Goal: Task Accomplishment & Management: Complete application form

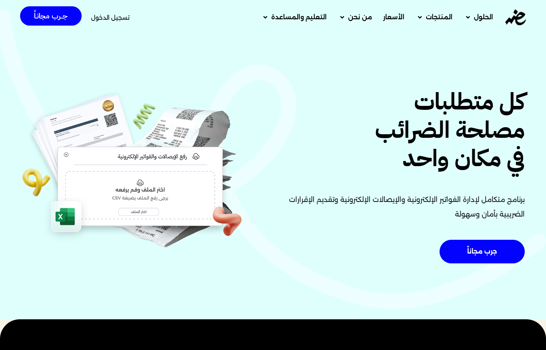
click at [104, 13] on div "تسجيل الدخول" at bounding box center [110, 17] width 39 height 15
click at [112, 17] on span "تسجيل الدخول" at bounding box center [110, 18] width 39 height 6
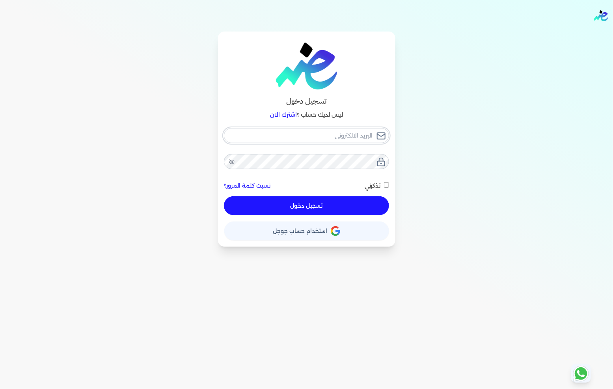
type input "[EMAIL_ADDRESS][DOMAIN_NAME]"
click at [322, 203] on div "fathyomran1600@gmail.com نسيت كلمة المرور؟ تذكرني تسجيل دخول" at bounding box center [306, 171] width 165 height 87
click at [325, 204] on button "تسجيل دخول" at bounding box center [306, 205] width 165 height 19
checkbox input "false"
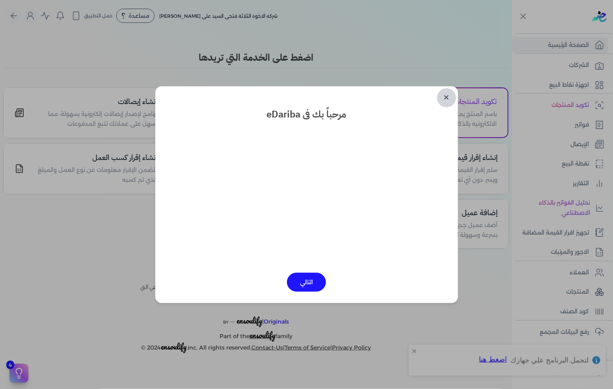
click at [447, 104] on link "✕" at bounding box center [446, 97] width 19 height 19
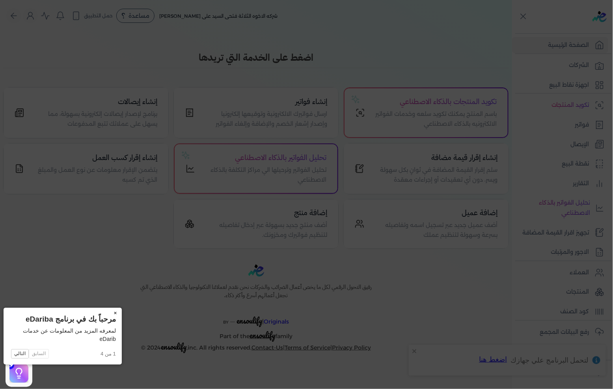
click at [109, 310] on button "×" at bounding box center [115, 313] width 13 height 11
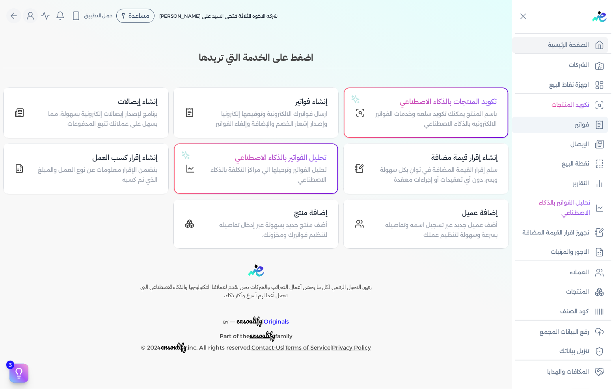
click at [567, 122] on link "فواتير" at bounding box center [560, 125] width 96 height 17
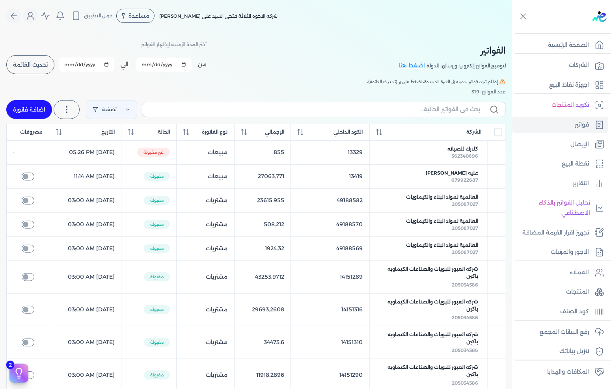
click at [41, 65] on span "تحديث القائمة" at bounding box center [30, 65] width 35 height 6
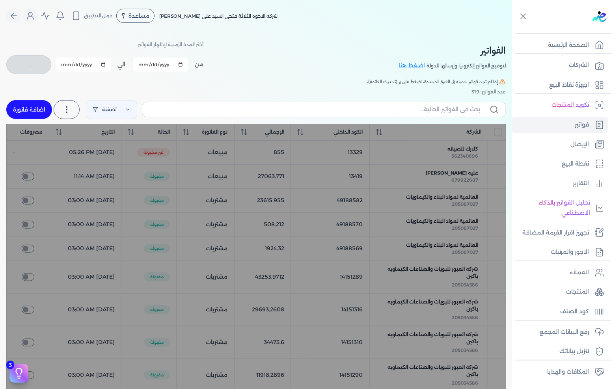
checkbox input "false"
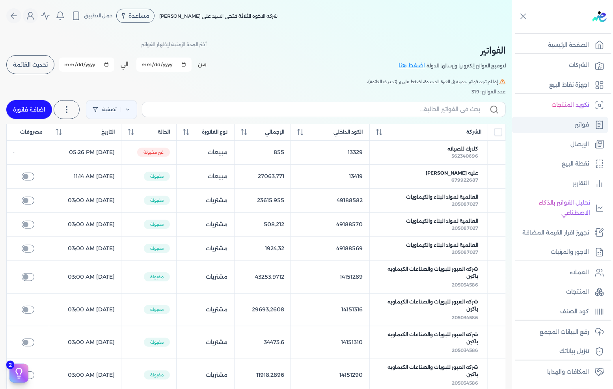
click at [542, 119] on link "فواتير" at bounding box center [560, 125] width 96 height 17
click at [24, 105] on link "اضافة فاتورة" at bounding box center [29, 109] width 46 height 19
select select "EGP"
select select "B"
select select "EGS"
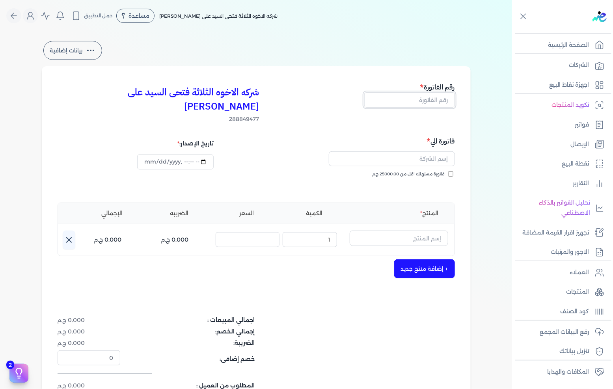
drag, startPoint x: 426, startPoint y: 101, endPoint x: 422, endPoint y: 100, distance: 4.2
click at [426, 101] on input "text" at bounding box center [409, 99] width 91 height 15
type input "13420"
click at [411, 151] on input "text" at bounding box center [392, 158] width 126 height 15
click at [329, 151] on button "المدرسه" at bounding box center [392, 160] width 126 height 18
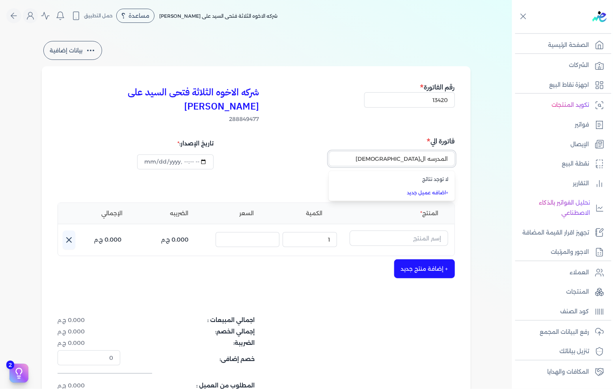
type input "المدرسه المصريه"
click at [397, 151] on input "المدرسه المصريه" at bounding box center [392, 158] width 126 height 15
click at [397, 151] on input "text" at bounding box center [392, 158] width 126 height 15
click at [329, 151] on button "المدرسه" at bounding box center [392, 160] width 126 height 18
type input "ا"
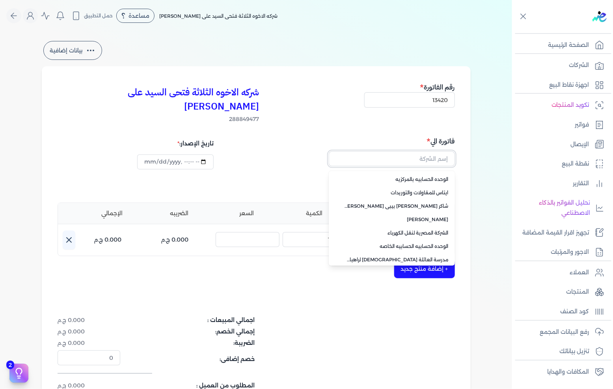
click at [365, 151] on input "text" at bounding box center [392, 158] width 126 height 15
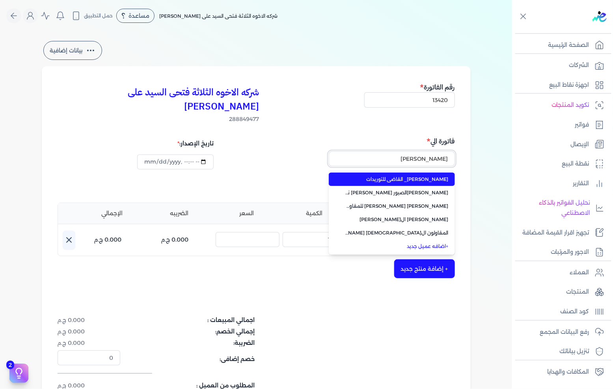
click at [329, 151] on button "احمد" at bounding box center [392, 160] width 126 height 18
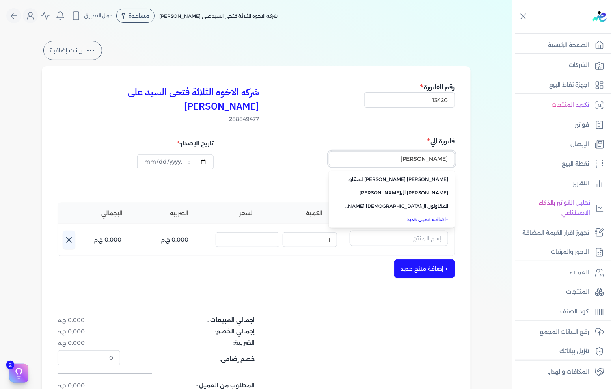
drag, startPoint x: 405, startPoint y: 148, endPoint x: 464, endPoint y: 147, distance: 58.7
click at [464, 147] on div "شركه الاخوه الثلاثة فتحى السيد على عمران وشركاه 288849477 رقم الفاتورة 13420 فا…" at bounding box center [256, 251] width 429 height 371
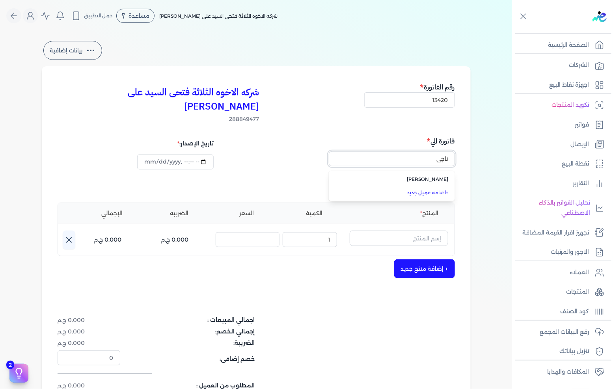
click at [391, 151] on input "ناجي" at bounding box center [392, 158] width 126 height 15
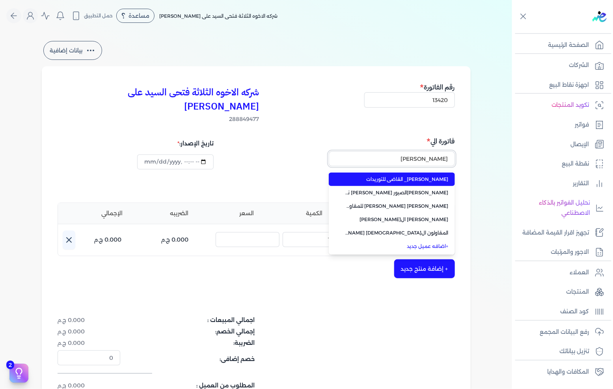
click at [329, 151] on button "احمد" at bounding box center [392, 160] width 126 height 18
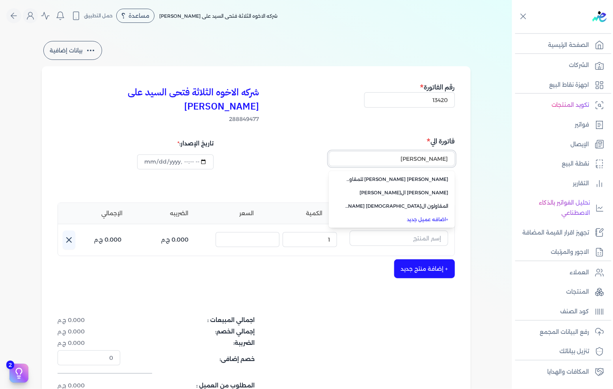
drag, startPoint x: 402, startPoint y: 144, endPoint x: 494, endPoint y: 143, distance: 91.4
click at [494, 143] on div "بيانات إضافية شركه الاخوه الثلاثة فتحى السيد على عمران وشركاه 288849477 رقم الف…" at bounding box center [256, 238] width 512 height 398
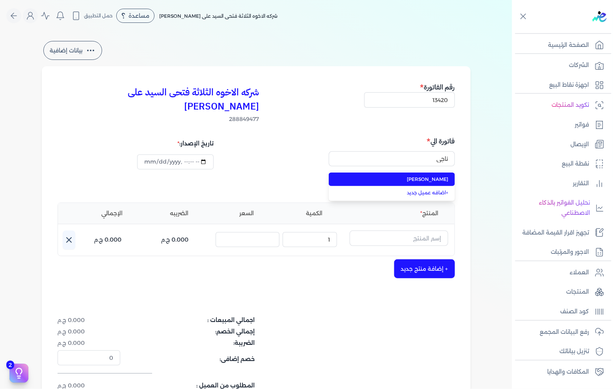
click at [431, 176] on span "ناجي عبدالفتاح وشركاه" at bounding box center [396, 179] width 104 height 7
type input "ناجي عبدالفتاح وشركاه"
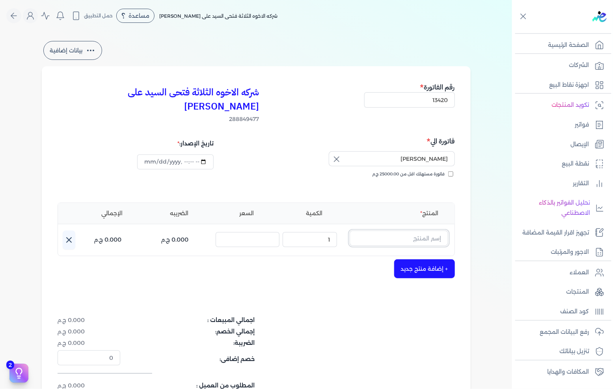
click at [408, 231] on input "text" at bounding box center [399, 238] width 99 height 15
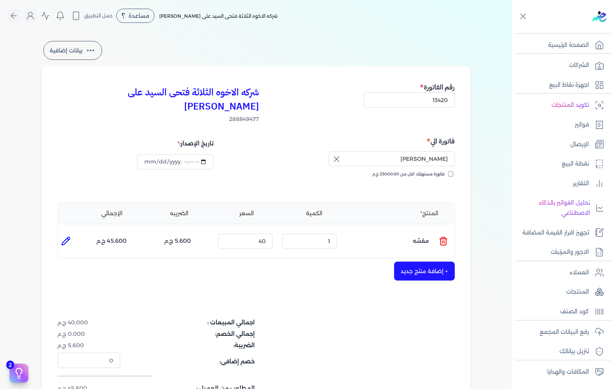
click at [443, 237] on icon at bounding box center [443, 238] width 3 height 2
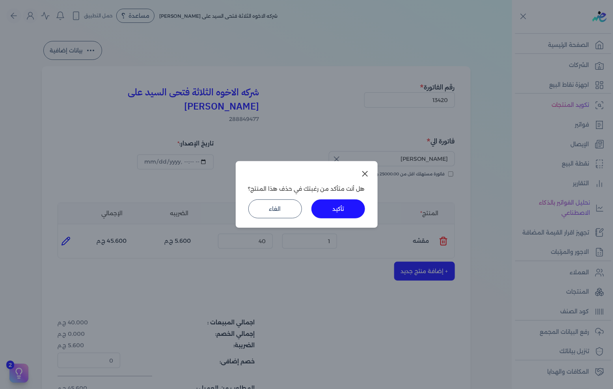
click at [335, 213] on button "تأكيد" at bounding box center [338, 208] width 54 height 19
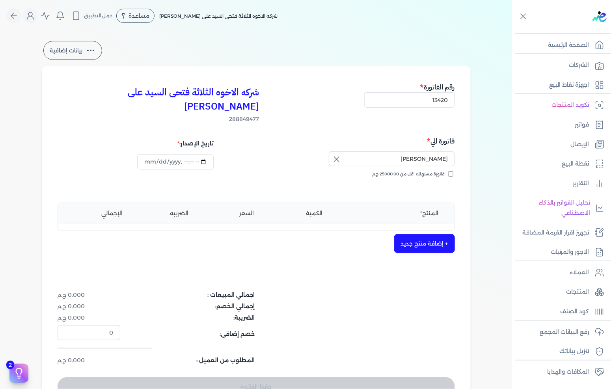
click at [433, 234] on button "+ إضافة منتج جديد" at bounding box center [424, 243] width 61 height 19
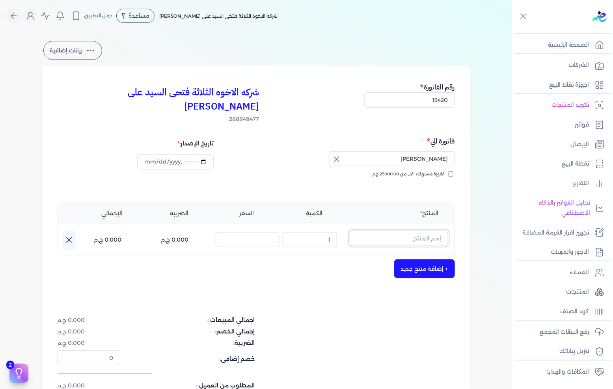
click at [404, 231] on input "text" at bounding box center [399, 238] width 99 height 15
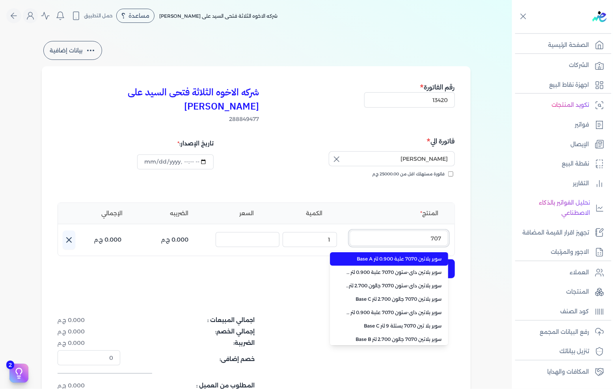
type input "7070"
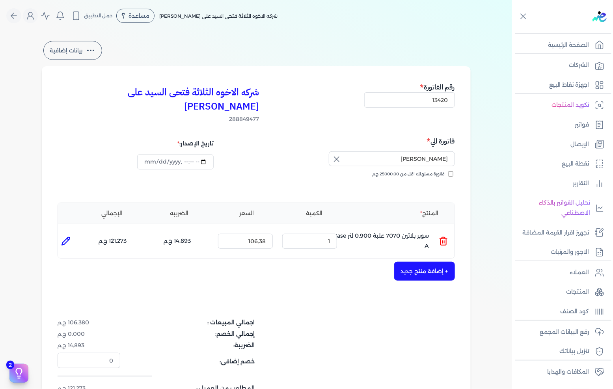
click at [444, 236] on icon at bounding box center [443, 240] width 9 height 9
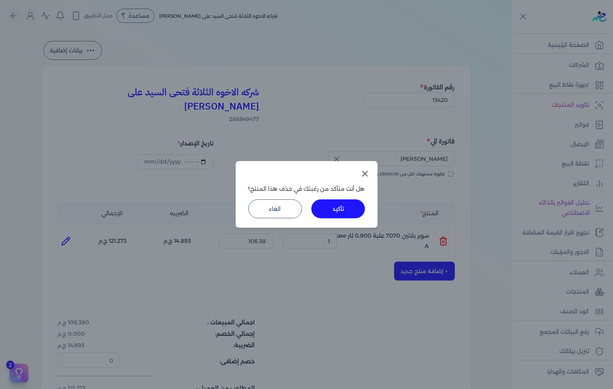
click at [333, 212] on button "تأكيد" at bounding box center [338, 208] width 54 height 19
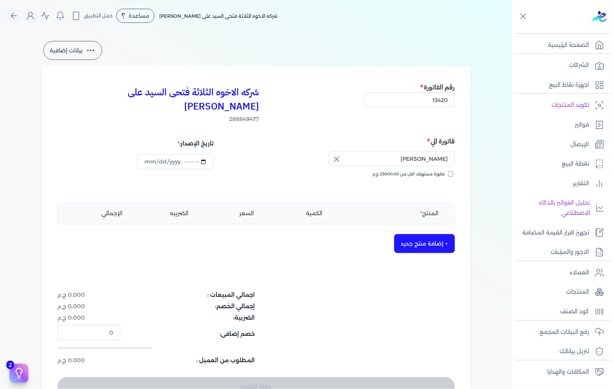
click at [430, 234] on button "+ إضافة منتج جديد" at bounding box center [424, 243] width 61 height 19
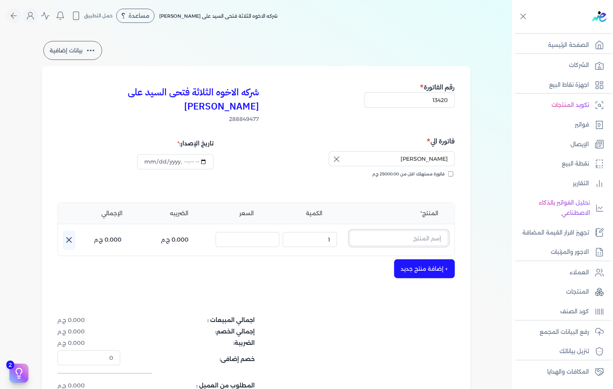
click at [416, 231] on input "text" at bounding box center [399, 238] width 99 height 15
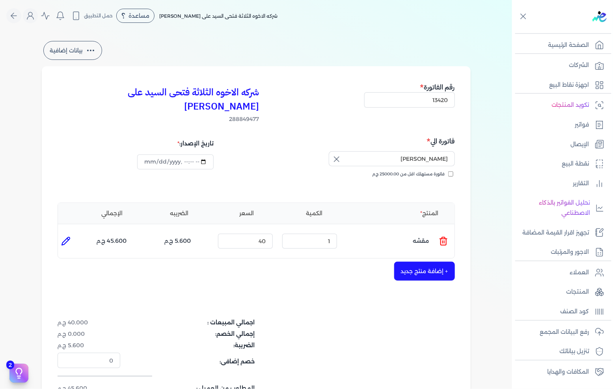
click at [443, 236] on icon at bounding box center [443, 240] width 9 height 9
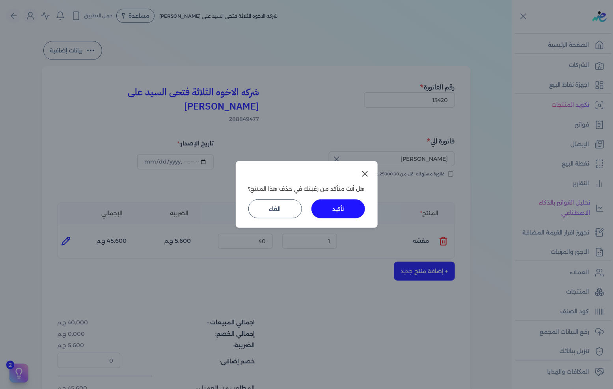
click at [359, 201] on button "تأكيد" at bounding box center [338, 208] width 54 height 19
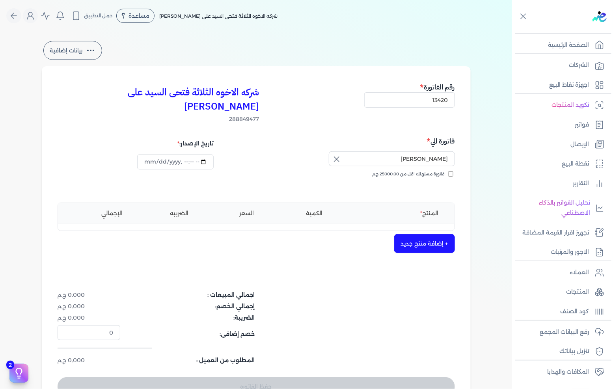
click at [416, 234] on button "+ إضافة منتج جديد" at bounding box center [424, 243] width 61 height 19
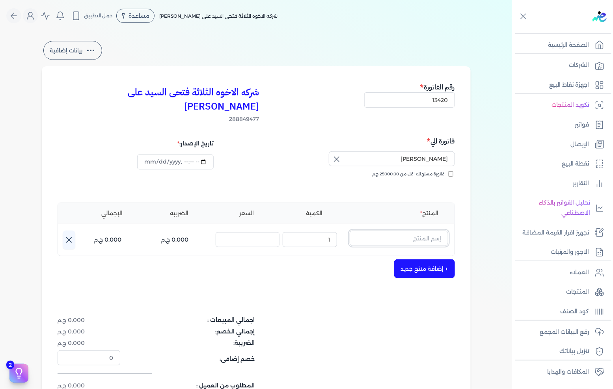
click at [413, 231] on input "text" at bounding box center [399, 238] width 99 height 15
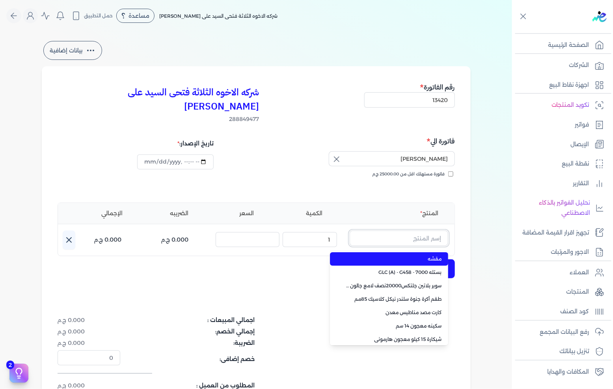
paste input "د"
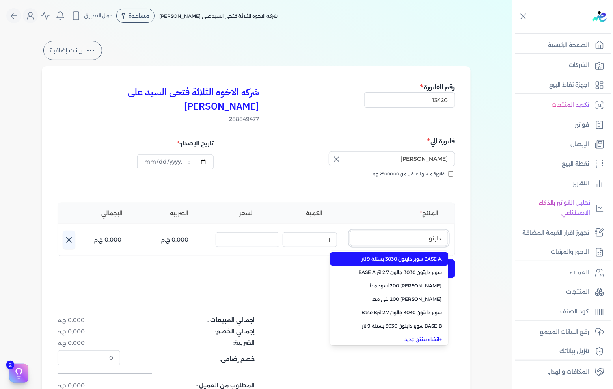
click at [350, 231] on button "دايتو" at bounding box center [399, 240] width 99 height 18
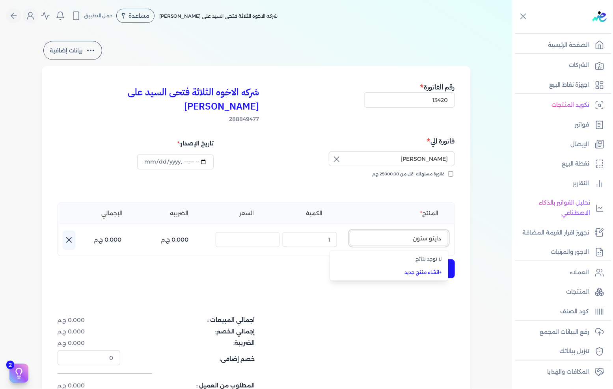
click at [350, 231] on button "دايتو ستون" at bounding box center [399, 240] width 99 height 18
type input "دايتو ستون 7070"
click at [389, 231] on input "دايتو ستون 7070" at bounding box center [399, 238] width 99 height 15
click at [389, 231] on input "text" at bounding box center [399, 238] width 99 height 15
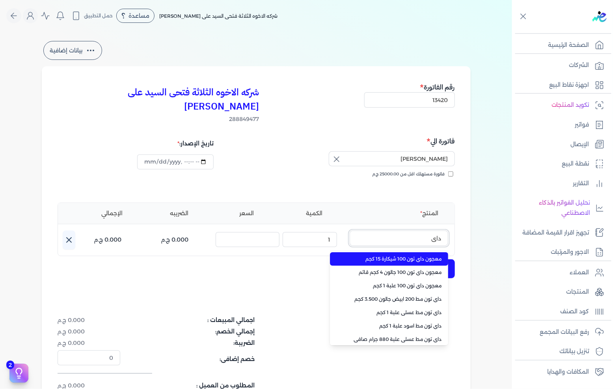
click at [350, 231] on button "داي" at bounding box center [399, 240] width 99 height 18
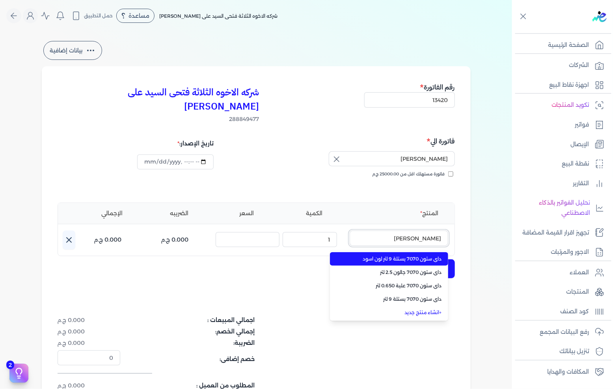
click at [350, 231] on button "داي ستون" at bounding box center [399, 240] width 99 height 18
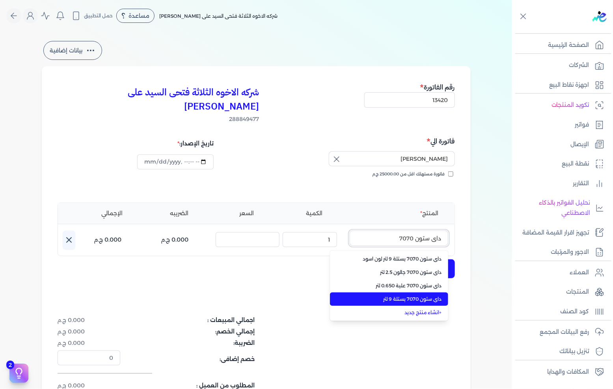
type input "داي ستون 7070"
click at [415, 296] on span "داي ستون 7070 بستلة 9 لتر" at bounding box center [394, 299] width 96 height 7
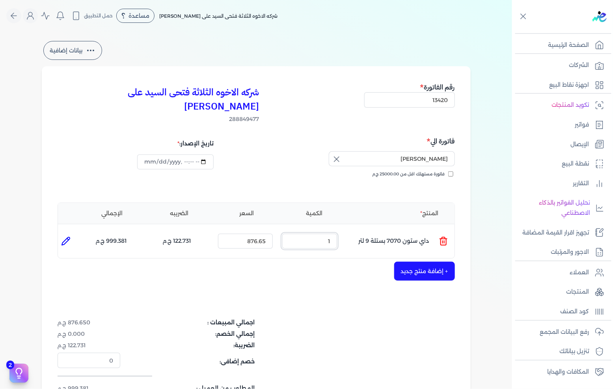
drag, startPoint x: 313, startPoint y: 227, endPoint x: 377, endPoint y: 227, distance: 64.2
click at [378, 231] on ul "المنتج : داي ستون 7070 بستلة 9 لتر الكمية : 1 السعر : 876.65 الضريبه : 122.731 …" at bounding box center [256, 241] width 396 height 21
click at [248, 234] on input "876.65" at bounding box center [245, 241] width 55 height 15
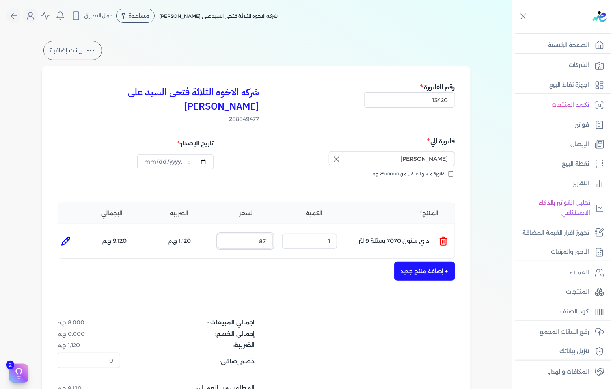
type input "877"
type input "0"
type input "7"
type input "0"
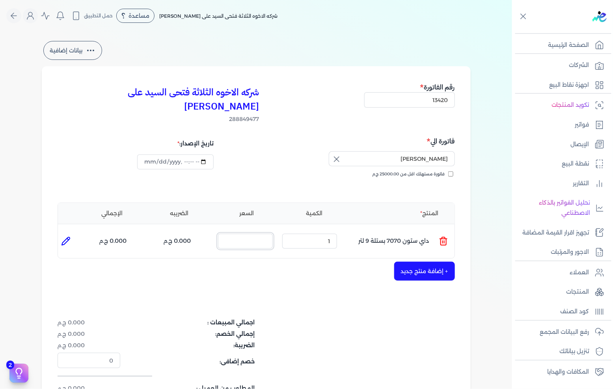
type input "0"
click at [63, 236] on icon at bounding box center [65, 240] width 9 height 9
type input "داي ستون 7070 بستلة 9 لتر"
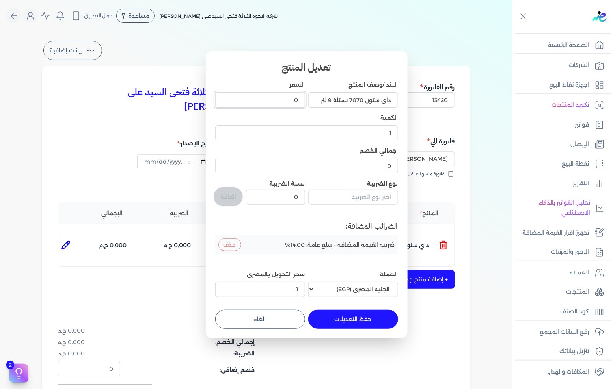
click at [286, 100] on input "0" at bounding box center [260, 99] width 90 height 15
click at [288, 100] on input "0" at bounding box center [260, 99] width 90 height 15
drag, startPoint x: 288, startPoint y: 100, endPoint x: 309, endPoint y: 101, distance: 21.7
click at [304, 101] on input "0" at bounding box center [260, 99] width 90 height 15
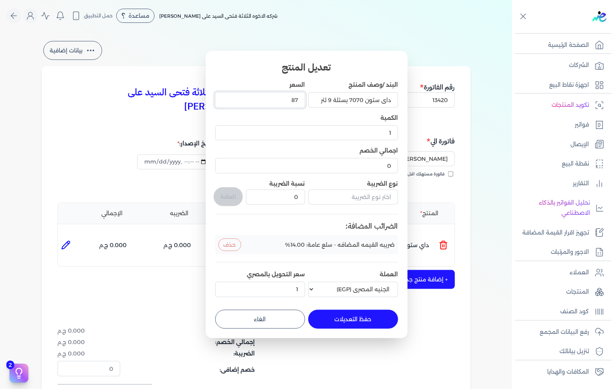
type input "877"
type input "877.2"
click at [378, 316] on button "حفظ التعديلات" at bounding box center [353, 319] width 90 height 19
type input "0"
type input "877.2"
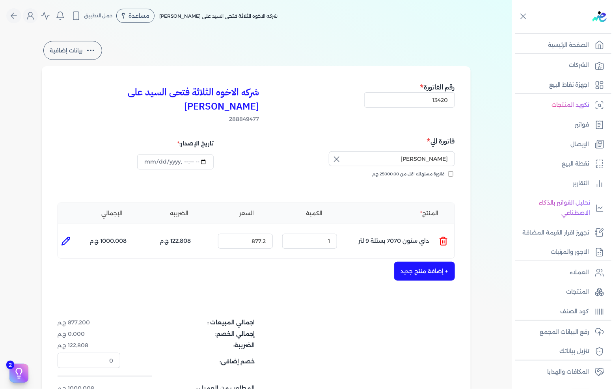
click at [415, 262] on button "+ إضافة منتج جديد" at bounding box center [424, 271] width 61 height 19
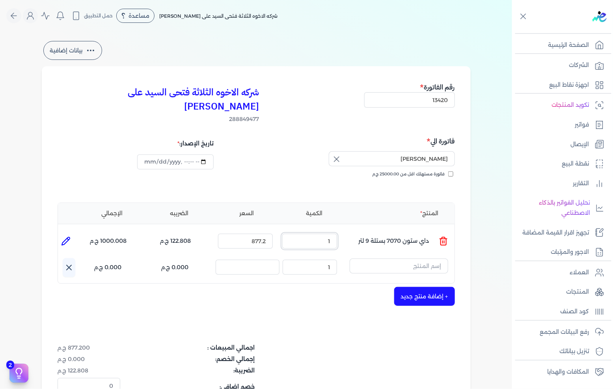
drag, startPoint x: 321, startPoint y: 229, endPoint x: 355, endPoint y: 228, distance: 34.3
click at [355, 231] on ul "المنتج : داي ستون 7070 بستلة 9 لتر الكمية : 1 السعر : 877.2 الضريبه : 122.808 ج…" at bounding box center [256, 241] width 396 height 21
type input "4"
click at [307, 294] on div "شركه الاخوه الثلاثة فتحى السيد على عمران وشركاه 288849477 رقم الفاتورة 13420 فا…" at bounding box center [256, 265] width 429 height 399
click at [419, 259] on input "text" at bounding box center [399, 266] width 99 height 15
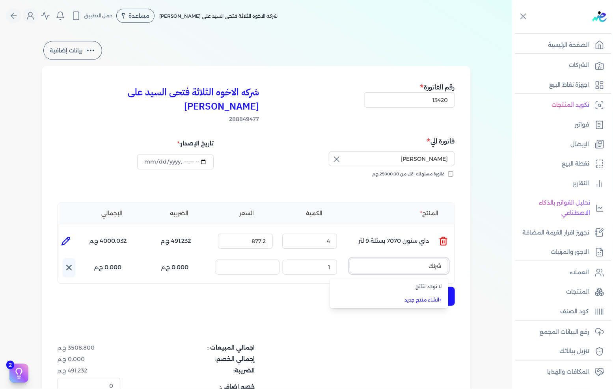
click at [350, 259] on button "شرنك" at bounding box center [399, 268] width 99 height 18
type input "ش"
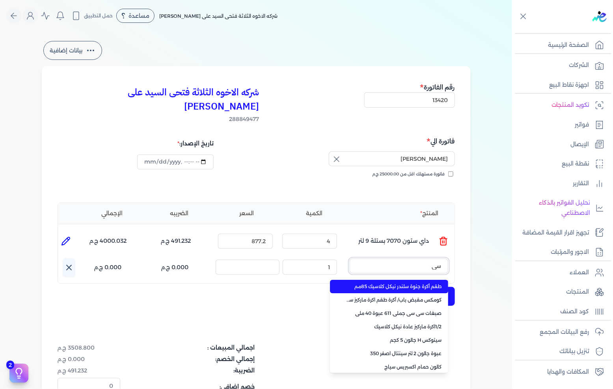
click at [350, 259] on button "سي" at bounding box center [399, 268] width 99 height 18
click at [350, 259] on button "سي سي" at bounding box center [399, 268] width 99 height 18
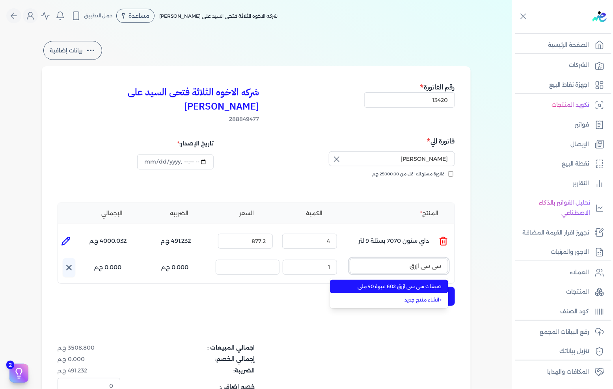
type input "سي سي ازرق"
click at [418, 283] on span "صبغات سي سي ازرق 602 عبوة 40 ملي" at bounding box center [394, 286] width 96 height 7
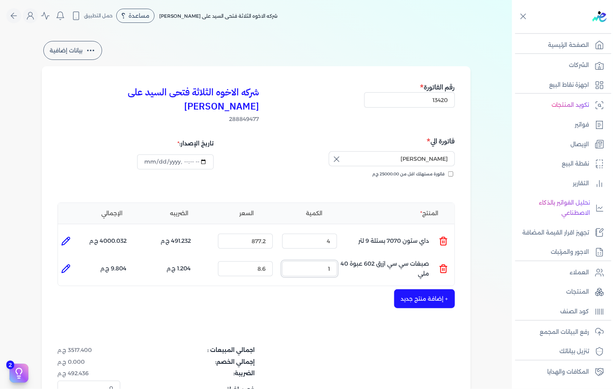
drag, startPoint x: 325, startPoint y: 257, endPoint x: 361, endPoint y: 257, distance: 36.3
click at [361, 258] on ul "المنتج : صبغات سي سي ازرق 602 عبوة 40 ملي الكمية : 1 السعر : 8.6 الضريبه : 1.20…" at bounding box center [256, 268] width 396 height 21
drag, startPoint x: 256, startPoint y: 254, endPoint x: 292, endPoint y: 257, distance: 36.0
click at [291, 258] on ul "المنتج : صبغات سي سي ازرق 602 عبوة 40 ملي الكمية : 1 السعر : 8.6 الضريبه : 1.20…" at bounding box center [256, 268] width 396 height 21
drag, startPoint x: 250, startPoint y: 254, endPoint x: 311, endPoint y: 254, distance: 60.7
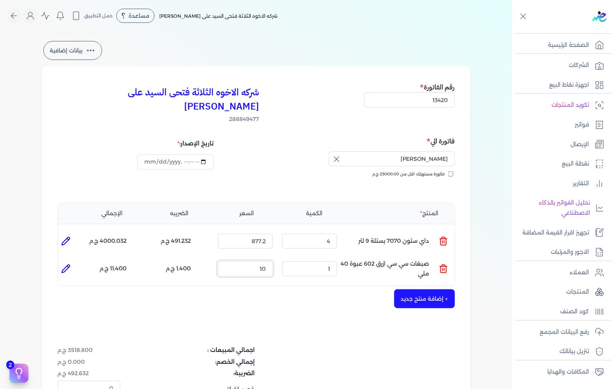
click at [311, 258] on ul "المنتج : صبغات سي سي ازرق 602 عبوة 40 ملي الكمية : 1 السعر : 10 الضريبه : 1.400…" at bounding box center [256, 268] width 396 height 21
type input "8"
type input "0"
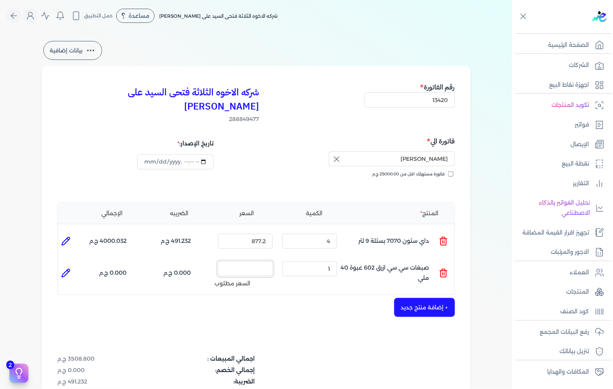
drag, startPoint x: 253, startPoint y: 254, endPoint x: 298, endPoint y: 254, distance: 44.9
click at [298, 258] on ul "المنتج : صبغات سي سي ازرق 602 عبوة 40 ملي الكمية : 1 السعر : السعر مطلوب الضريب…" at bounding box center [256, 273] width 396 height 30
click at [63, 268] on icon at bounding box center [65, 272] width 9 height 9
type input "صبغات سي سي ازرق 602 عبوة 40 ملي"
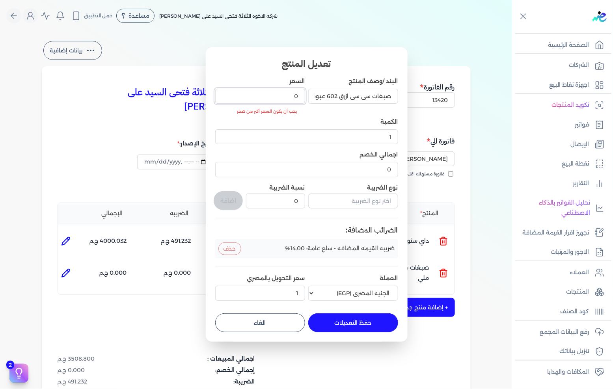
scroll to position [0, -17]
drag, startPoint x: 264, startPoint y: 96, endPoint x: 328, endPoint y: 99, distance: 63.9
click at [328, 99] on div "البند /وصف المنتج صبغات سي سي ازرق 602 عبوة 40 ملي السعر 0 يجب أن يكون السعر أك…" at bounding box center [306, 190] width 183 height 227
type input "8"
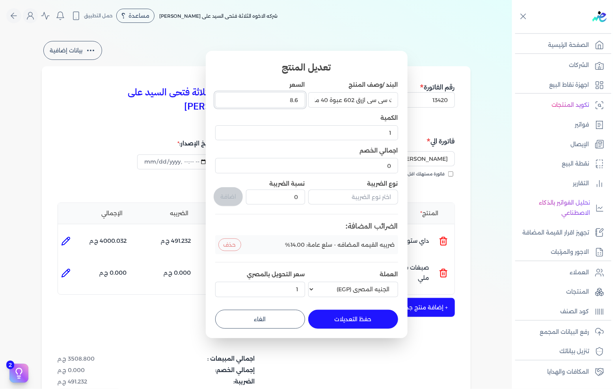
type input "8.6"
drag, startPoint x: 349, startPoint y: 324, endPoint x: 337, endPoint y: 327, distance: 12.0
click at [348, 324] on button "حفظ التعديلات" at bounding box center [353, 319] width 90 height 19
type input "0"
type input "8.6"
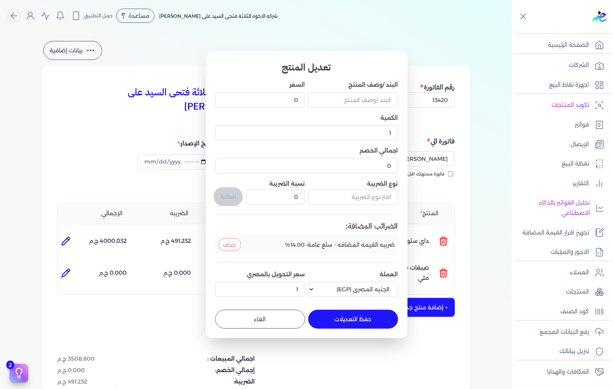
scroll to position [0, 0]
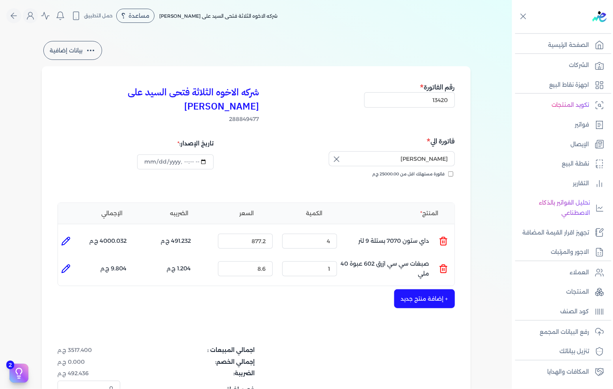
click at [65, 264] on icon at bounding box center [65, 268] width 9 height 9
type input "صبغات سي سي ازرق 602 عبوة 40 ملي"
type input "8.6"
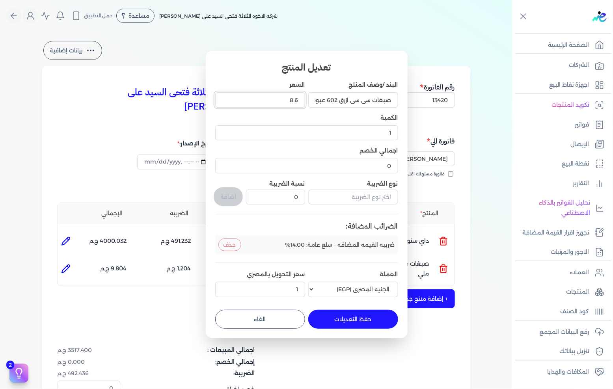
click at [299, 101] on input "8.6" at bounding box center [260, 99] width 90 height 15
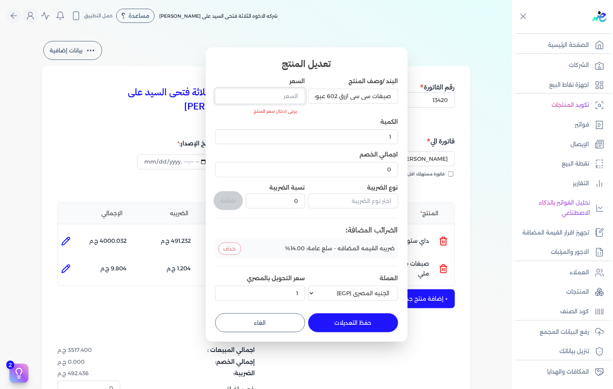
type input "8"
type input "صبغات سي سي ازرق 602 ع7بوة 40 ملي"
type input "0.001"
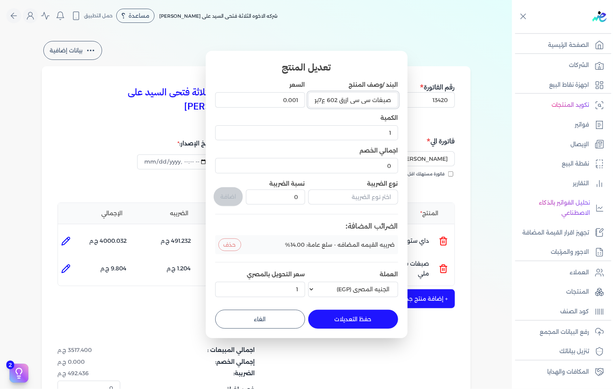
type input "صبغات سي سي ازرق 602 عبوة 40 ملي"
click at [253, 322] on button "الغاء" at bounding box center [260, 319] width 90 height 19
type input "0"
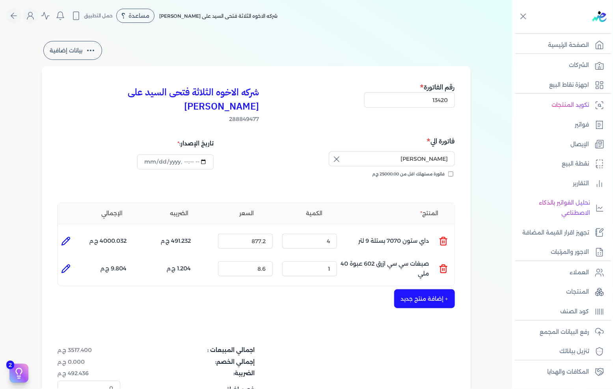
click at [69, 265] on icon at bounding box center [66, 269] width 8 height 8
type input "صبغات سي سي ازرق 602 عبوة 40 ملي"
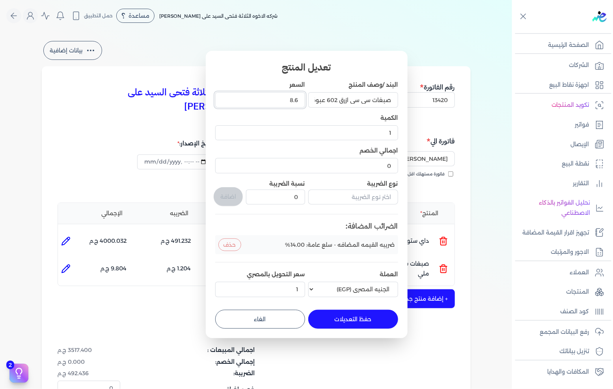
click at [277, 104] on input "8.6" at bounding box center [260, 99] width 90 height 15
type input "8"
type input "8.8"
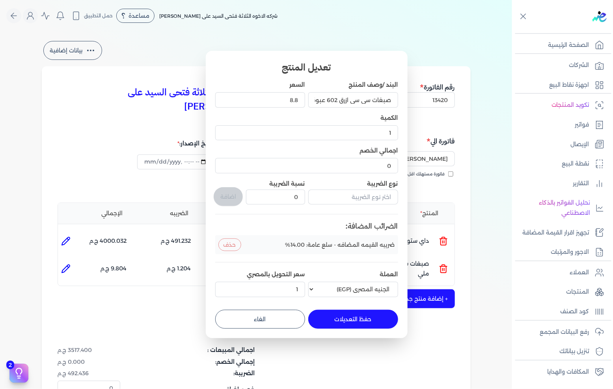
click at [362, 318] on button "حفظ التعديلات" at bounding box center [353, 319] width 90 height 19
type input "0"
type input "8.8"
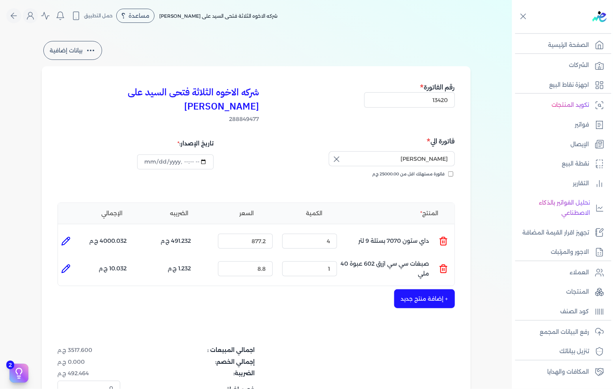
click at [73, 261] on li at bounding box center [66, 269] width 16 height 16
type input "صبغات سي سي ازرق 602 عبوة 40 ملي"
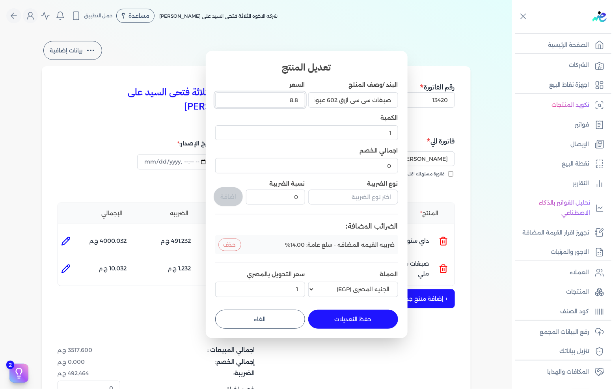
click at [286, 101] on input "8.8" at bounding box center [260, 99] width 90 height 15
type input "8"
type input "8.7"
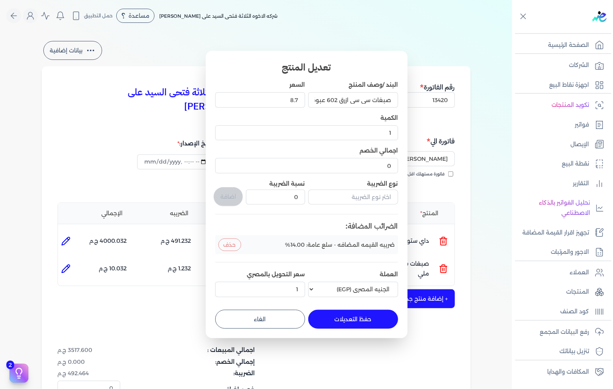
click at [372, 321] on button "حفظ التعديلات" at bounding box center [353, 319] width 90 height 19
type input "0"
type input "8.7"
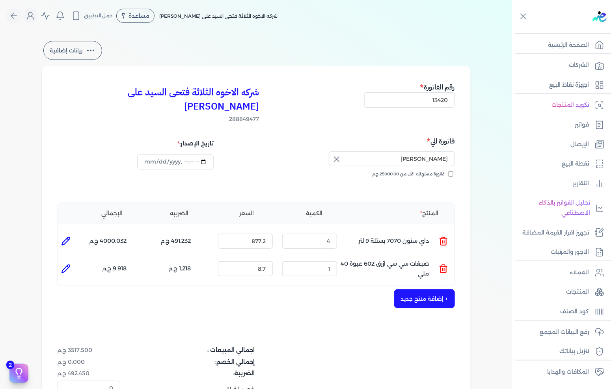
click at [62, 264] on icon at bounding box center [65, 268] width 9 height 9
type input "صبغات سي سي ازرق 602 عبوة 40 ملي"
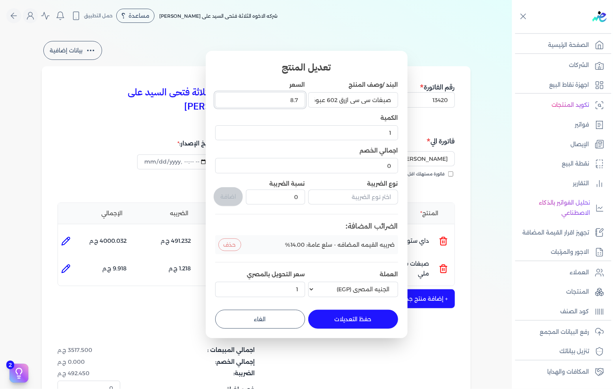
click at [272, 104] on input "8.7" at bounding box center [260, 99] width 90 height 15
type input "8"
type input "8.8"
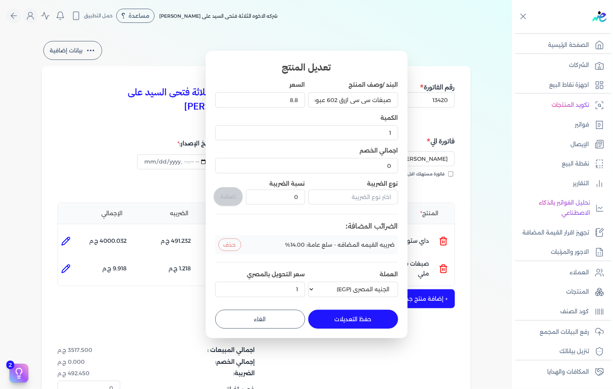
click at [341, 315] on button "حفظ التعديلات" at bounding box center [353, 319] width 90 height 19
type input "0"
type input "8.8"
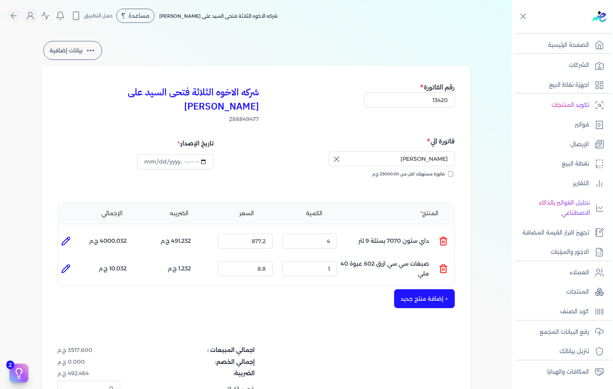
click at [412, 290] on button "+ إضافة منتج جديد" at bounding box center [424, 298] width 61 height 19
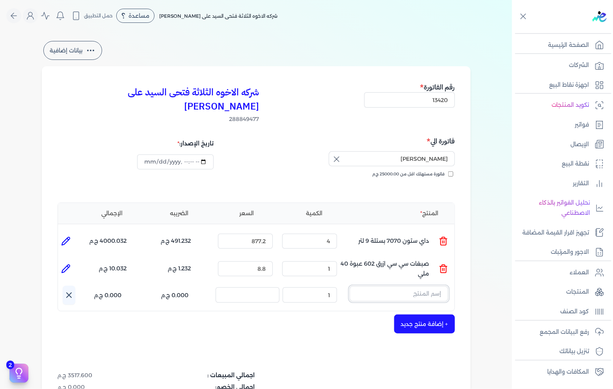
click at [420, 286] on input "text" at bounding box center [399, 293] width 99 height 15
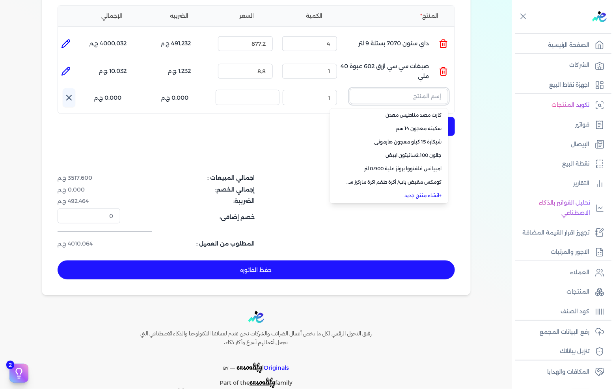
scroll to position [208, 0]
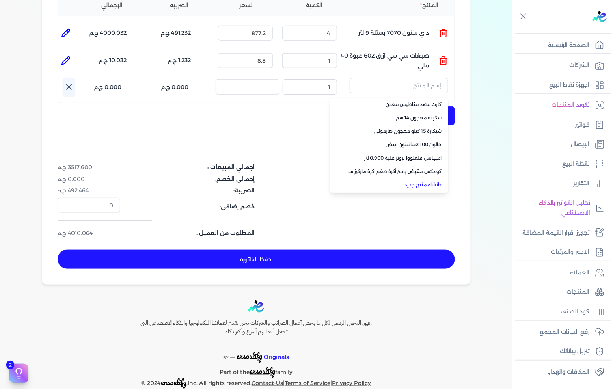
click at [417, 181] on link "+ انشاء منتج جديد" at bounding box center [394, 184] width 96 height 7
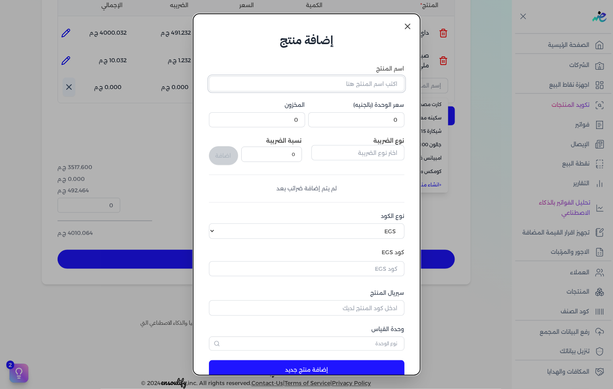
click at [371, 84] on input "اسم المنتج" at bounding box center [306, 83] width 195 height 15
click at [405, 30] on icon at bounding box center [407, 26] width 9 height 9
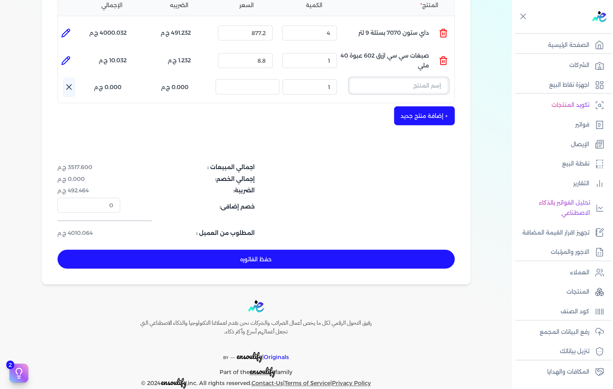
click at [424, 78] on input "text" at bounding box center [399, 85] width 99 height 15
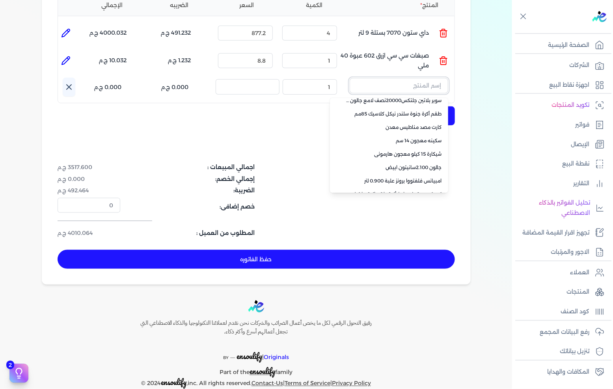
scroll to position [56, 0]
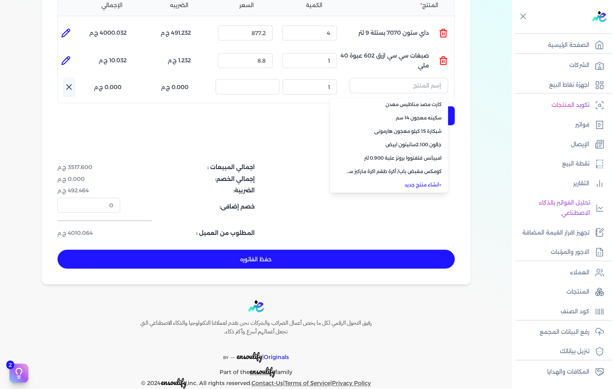
click at [421, 178] on li "+ انشاء منتج جديد" at bounding box center [389, 184] width 118 height 13
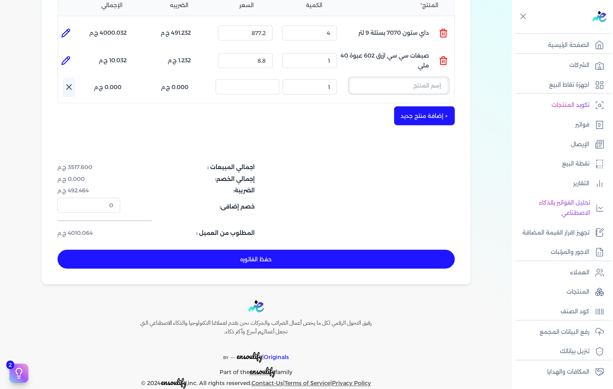
click at [408, 78] on input "text" at bounding box center [399, 85] width 99 height 15
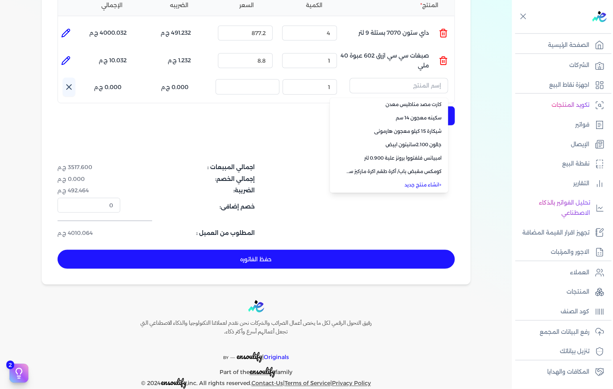
click at [424, 181] on link "+ انشاء منتج جديد" at bounding box center [394, 184] width 96 height 7
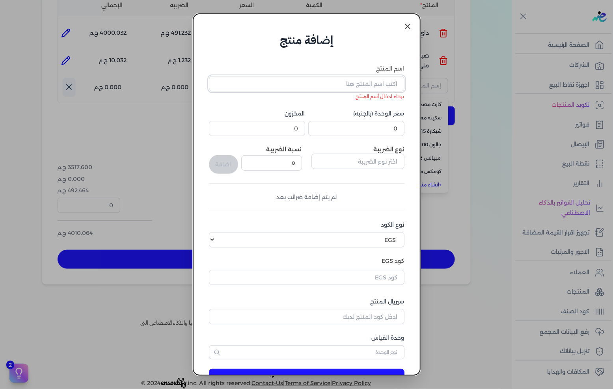
click at [369, 80] on input "اسم المنتج" at bounding box center [306, 83] width 195 height 15
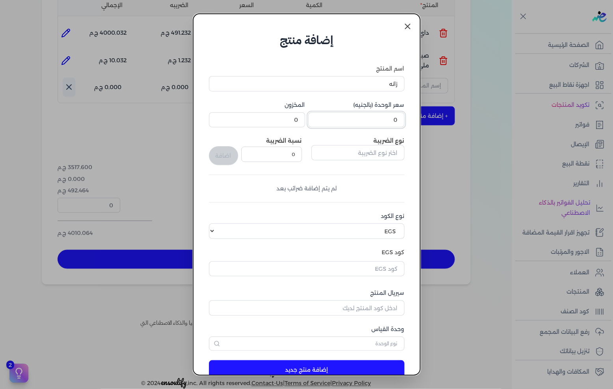
drag, startPoint x: 363, startPoint y: 115, endPoint x: 588, endPoint y: 137, distance: 226.1
click at [592, 136] on dialog "إضافة منتج اسم المنتج زانه سعر الوحدة (بالجنيه) 0 المخزون 0 نوع الضريبة نسبة ال…" at bounding box center [306, 194] width 613 height 389
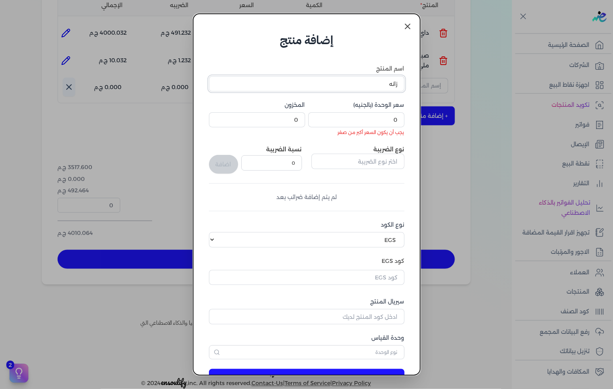
click at [369, 83] on input "زانه" at bounding box center [306, 83] width 195 height 15
type input "زانه 2 متر"
drag, startPoint x: 385, startPoint y: 121, endPoint x: 432, endPoint y: 120, distance: 46.5
click at [426, 121] on dialog "إضافة منتج اسم المنتج زانه 2 متر سعر الوحدة (بالجنيه) 0 يجب أن يكون السعر أكبر …" at bounding box center [306, 194] width 613 height 389
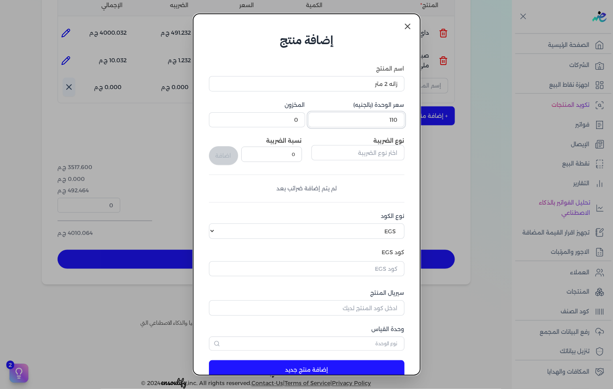
type input "110"
click at [372, 156] on input "text" at bounding box center [357, 152] width 93 height 15
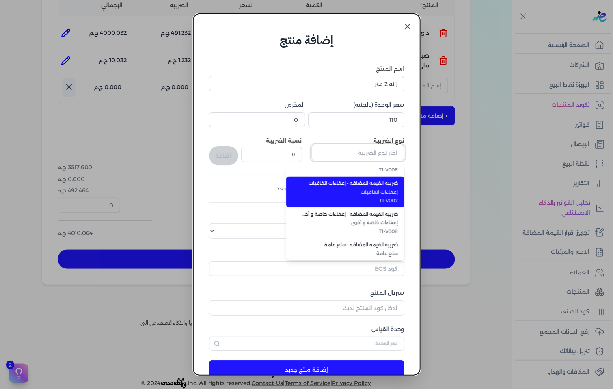
scroll to position [215, 0]
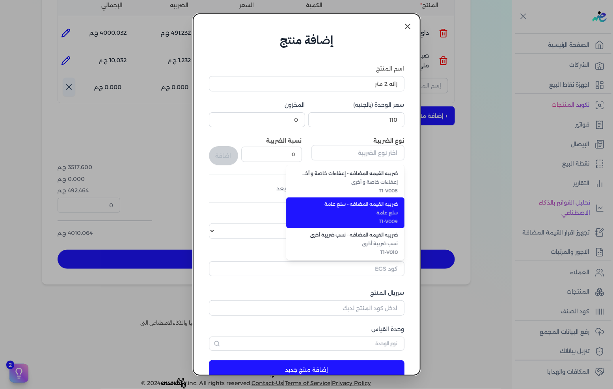
click at [374, 218] on span "T1-V009" at bounding box center [350, 221] width 96 height 7
type input "ضريبه القيمه المضافه - سلع عامة"
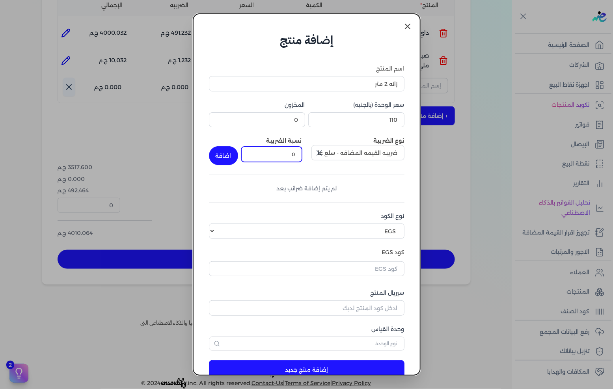
click at [272, 157] on input "0" at bounding box center [271, 154] width 61 height 15
type input "14"
click at [234, 158] on button "اضافة" at bounding box center [223, 155] width 29 height 19
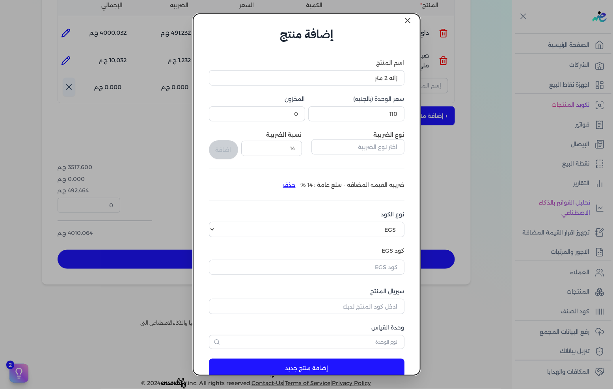
scroll to position [24, 0]
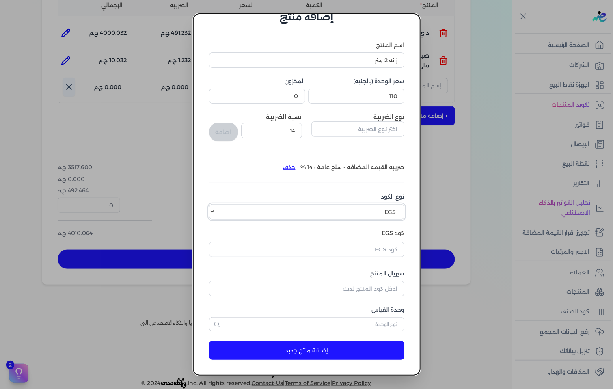
click at [354, 211] on select "اختر نوع الكود EGS GS1" at bounding box center [306, 211] width 195 height 15
select select "GS1"
click at [215, 204] on select "اختر نوع الكود EGS GS1" at bounding box center [306, 211] width 195 height 15
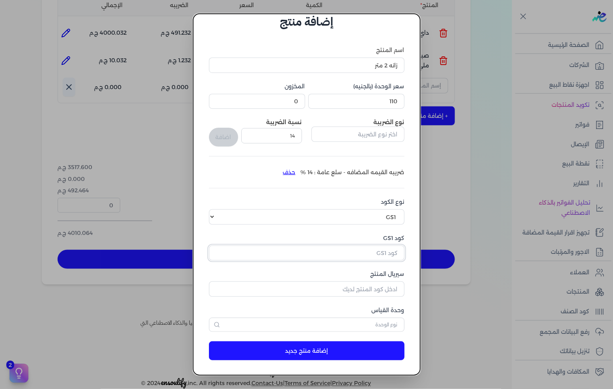
click at [369, 251] on input "كود GS1" at bounding box center [306, 253] width 195 height 15
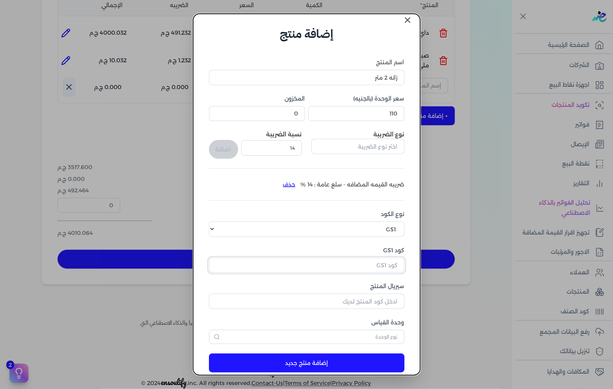
scroll to position [0, 0]
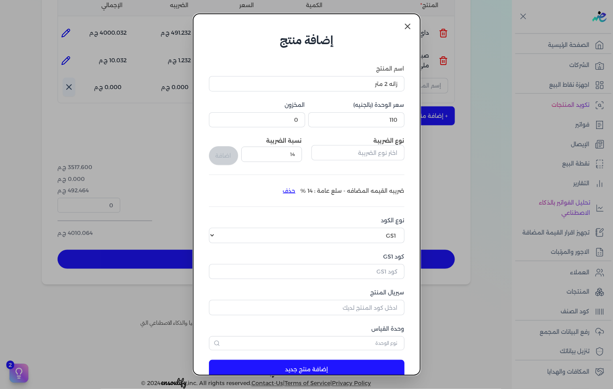
click at [408, 25] on icon at bounding box center [407, 26] width 9 height 9
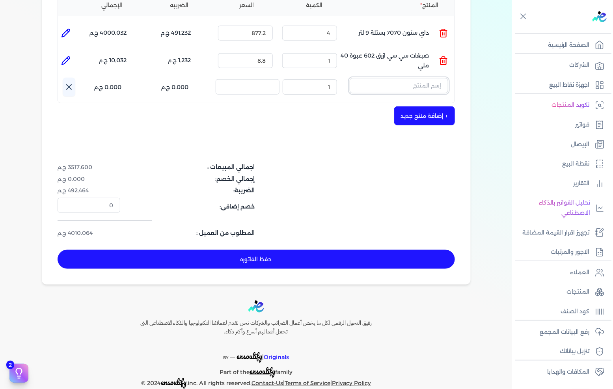
click at [417, 78] on input "text" at bounding box center [399, 85] width 99 height 15
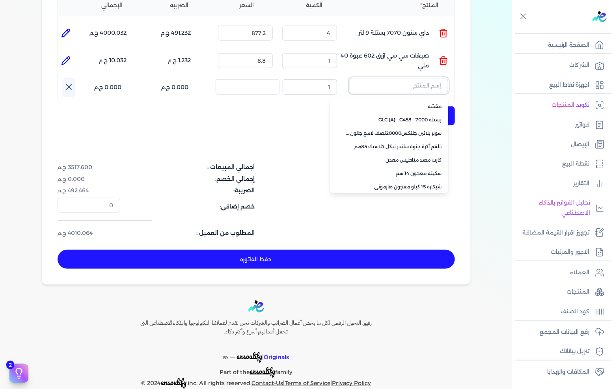
scroll to position [54, 0]
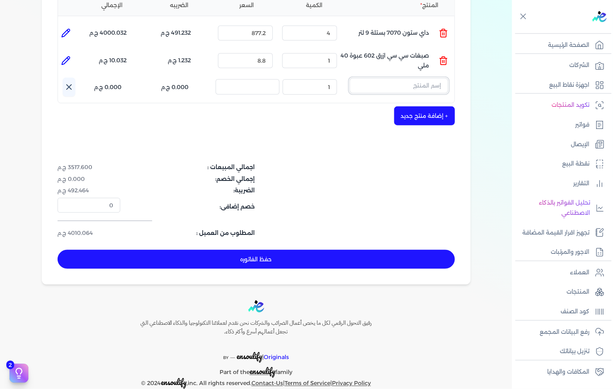
click at [402, 78] on input "text" at bounding box center [399, 85] width 99 height 15
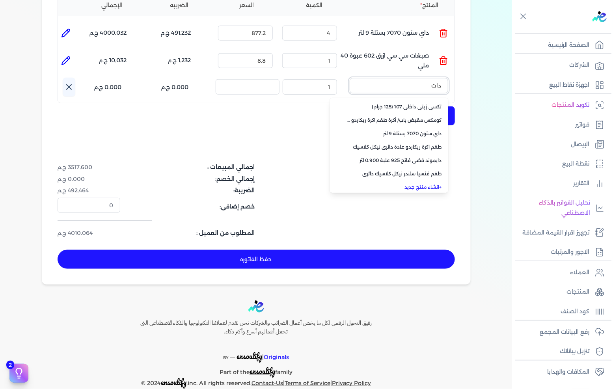
scroll to position [0, 0]
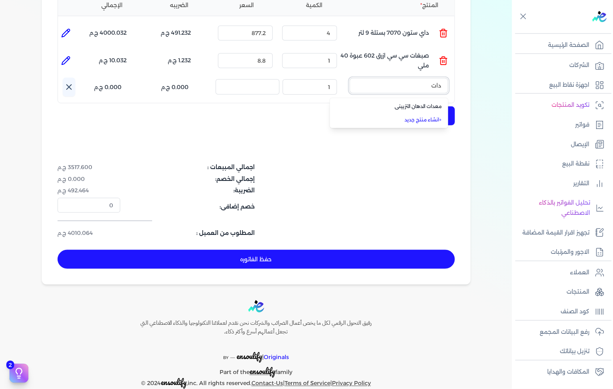
click at [350, 78] on button "دات" at bounding box center [399, 87] width 99 height 18
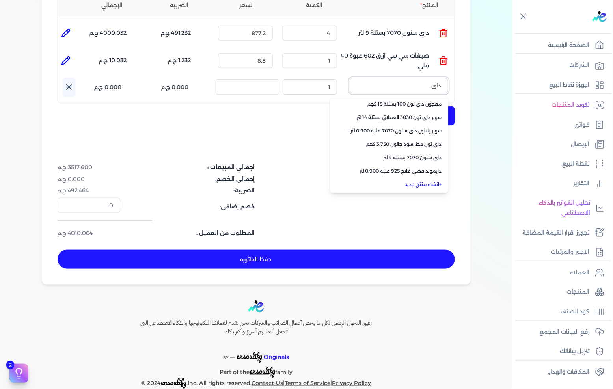
scroll to position [255, 0]
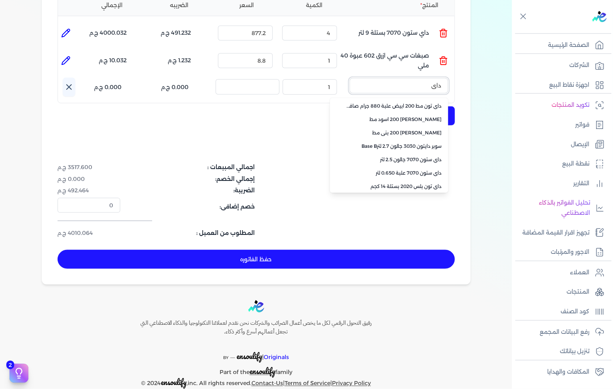
click at [350, 78] on button "داي" at bounding box center [399, 87] width 99 height 18
type input "داي تون"
click at [404, 78] on input "داي تون" at bounding box center [399, 85] width 99 height 15
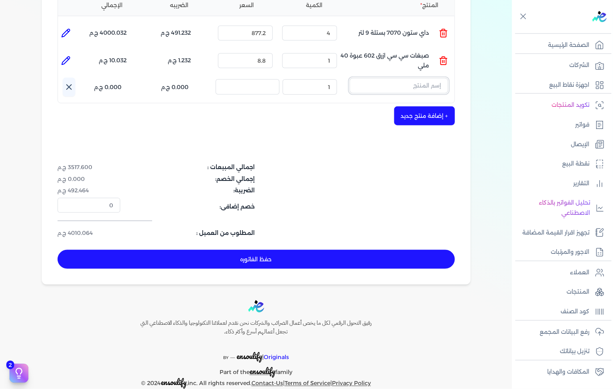
click at [404, 78] on input "text" at bounding box center [399, 85] width 99 height 15
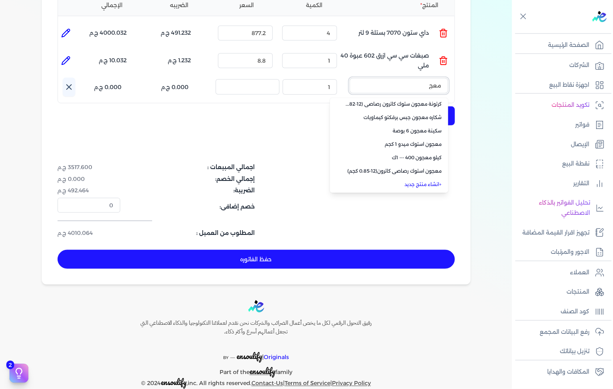
scroll to position [309, 0]
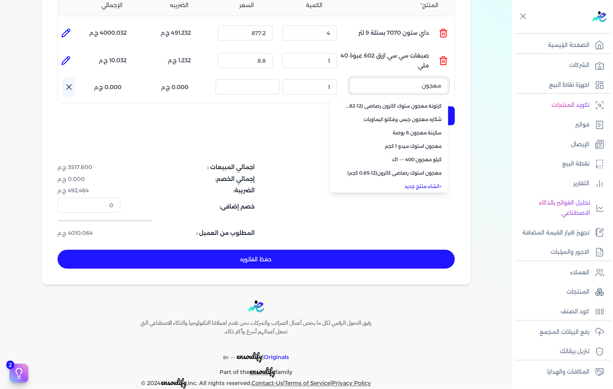
click at [350, 78] on button "معجون" at bounding box center [399, 87] width 99 height 18
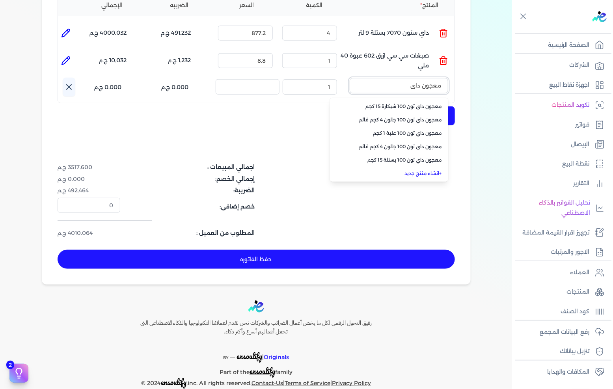
click at [350, 78] on button "معجون داي" at bounding box center [399, 87] width 99 height 18
type input "معجون [PERSON_NAME]"
click at [402, 103] on span "معجون داي تون 100 شيكارة 15 كجم" at bounding box center [394, 106] width 96 height 7
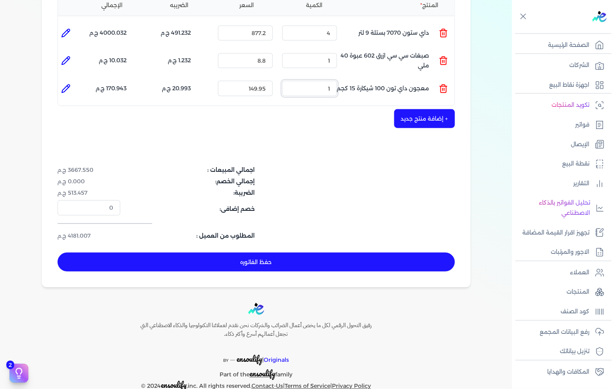
drag, startPoint x: 317, startPoint y: 69, endPoint x: 404, endPoint y: 69, distance: 86.7
click at [399, 78] on ul "المنتج : معجون داي تون 100 شيكارة 15 كجم الكمية : 1 السعر : 149.95 الضريبه : 20…" at bounding box center [256, 88] width 396 height 21
drag, startPoint x: 246, startPoint y: 74, endPoint x: 325, endPoint y: 74, distance: 79.6
click at [325, 78] on ul "المنتج : معجون داي تون 100 شيكارة 15 كجم الكمية : 1 السعر : 149.95 الضريبه : 20…" at bounding box center [256, 88] width 396 height 21
type input "158"
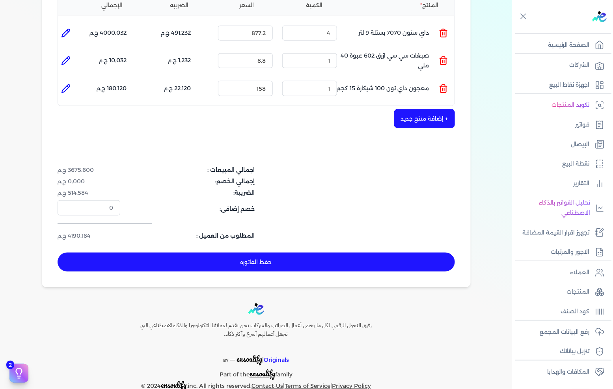
click at [434, 109] on button "+ إضافة منتج جديد" at bounding box center [424, 118] width 61 height 19
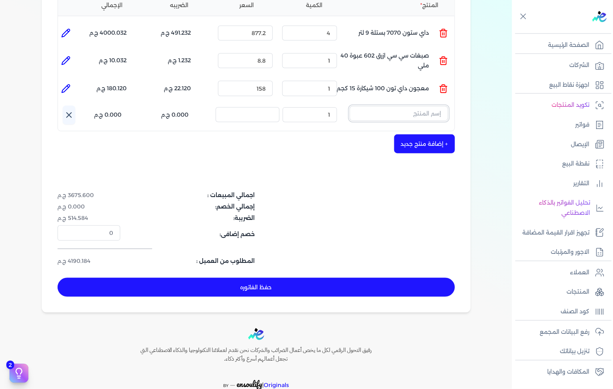
drag, startPoint x: 431, startPoint y: 100, endPoint x: 427, endPoint y: 106, distance: 6.8
click at [431, 106] on input "text" at bounding box center [399, 113] width 99 height 15
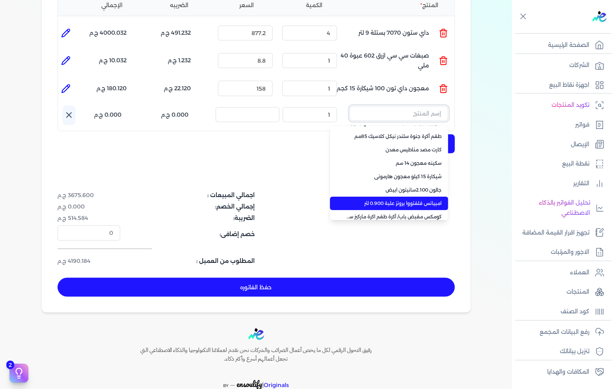
scroll to position [56, 0]
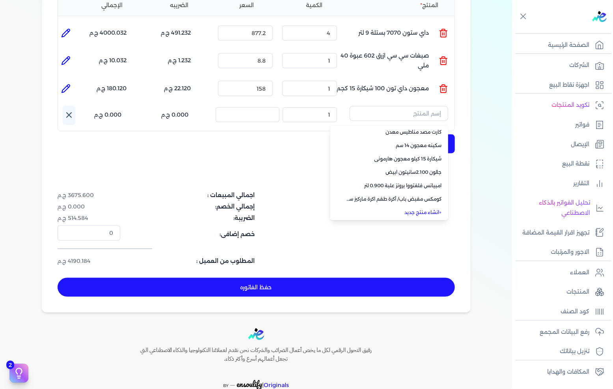
click at [424, 209] on link "+ انشاء منتج جديد" at bounding box center [394, 212] width 96 height 7
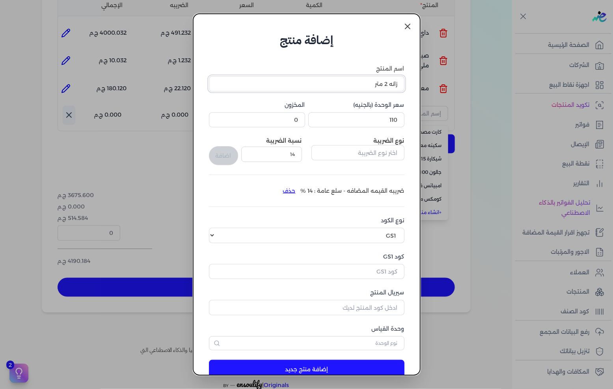
click at [361, 87] on input "زانه 2 متر" at bounding box center [306, 83] width 195 height 15
click at [344, 119] on input "110" at bounding box center [356, 119] width 96 height 15
click at [330, 272] on input "كود GS1" at bounding box center [306, 271] width 195 height 15
click at [348, 272] on input "كود GS1" at bounding box center [306, 271] width 195 height 15
click at [374, 273] on input "كود GS1" at bounding box center [306, 271] width 195 height 15
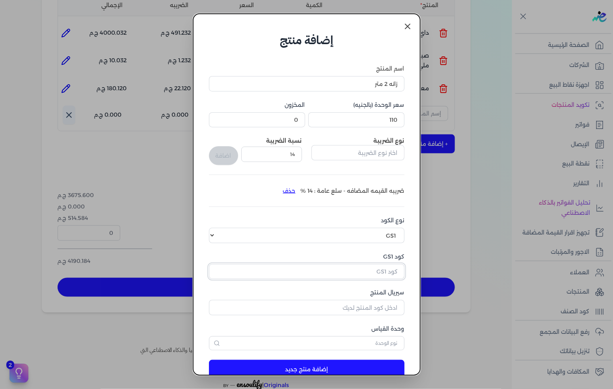
paste input "10003608"
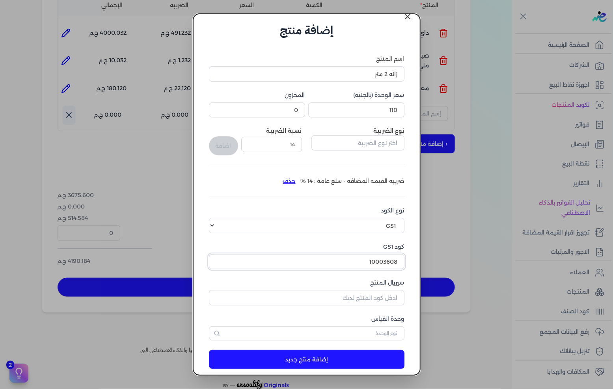
scroll to position [19, 0]
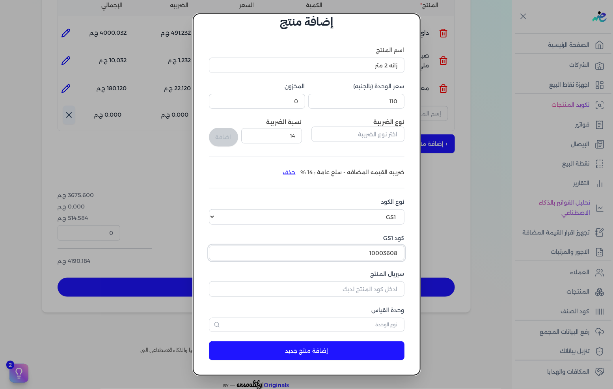
type input "10003608"
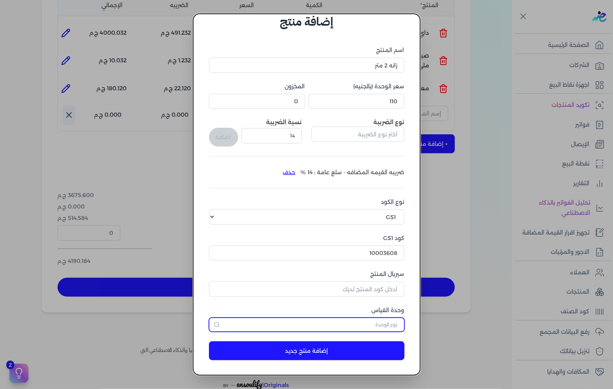
click at [370, 320] on input "text" at bounding box center [306, 325] width 195 height 14
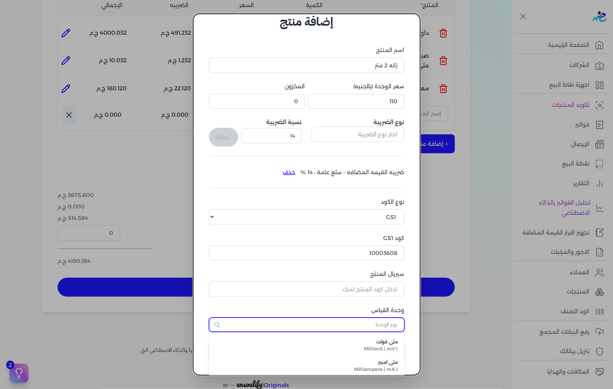
type input "كل"
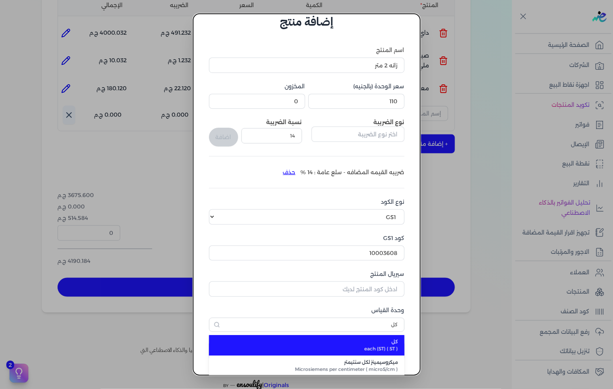
click at [368, 344] on span "كل" at bounding box center [311, 341] width 173 height 7
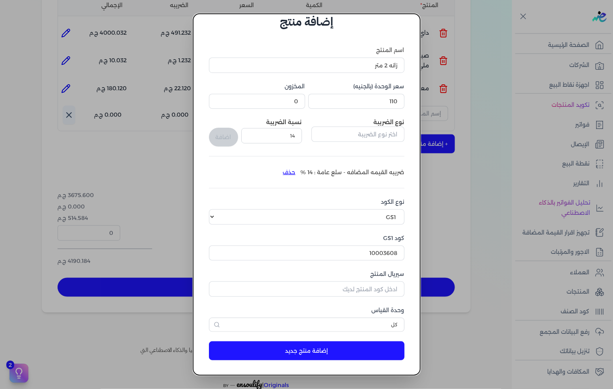
click at [381, 352] on button "إضافة منتج جديد" at bounding box center [306, 350] width 195 height 19
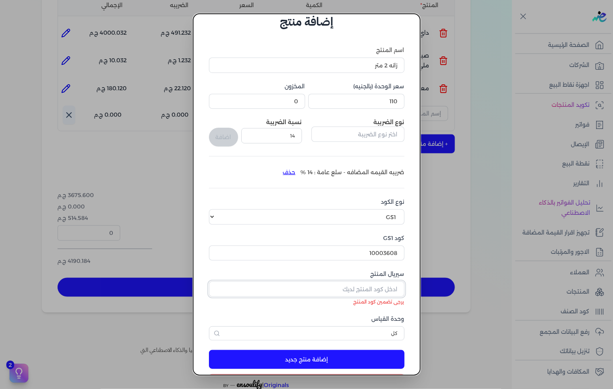
click at [372, 283] on input "سيريال المنتج" at bounding box center [306, 288] width 195 height 15
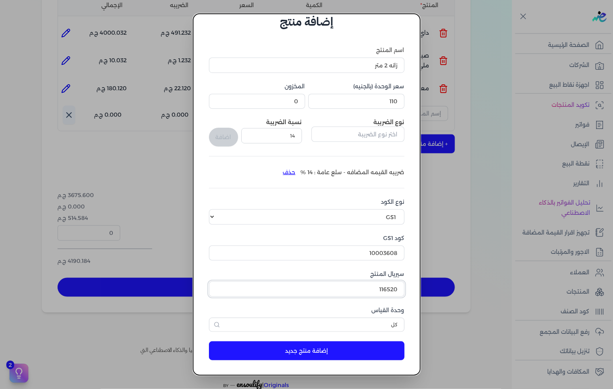
type input "116520"
click at [386, 352] on button "إضافة منتج جديد" at bounding box center [306, 350] width 195 height 19
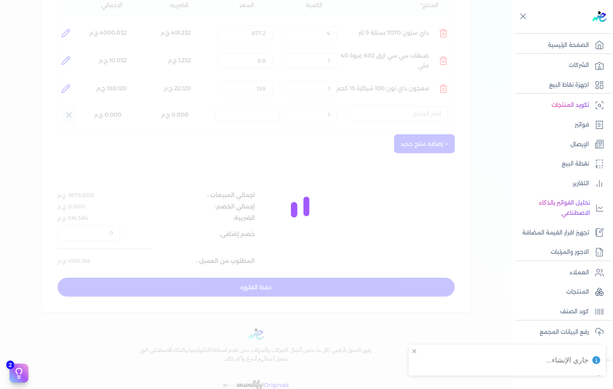
select select "EGS"
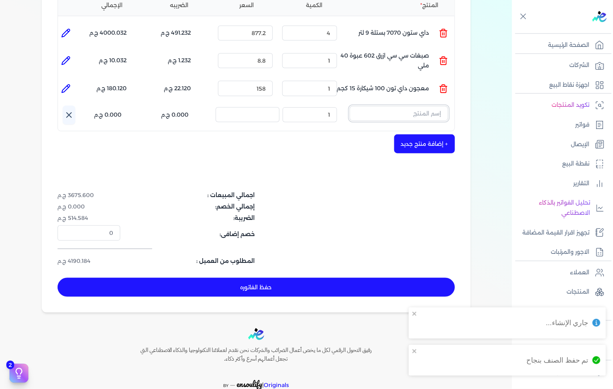
click at [418, 106] on input "text" at bounding box center [399, 113] width 99 height 15
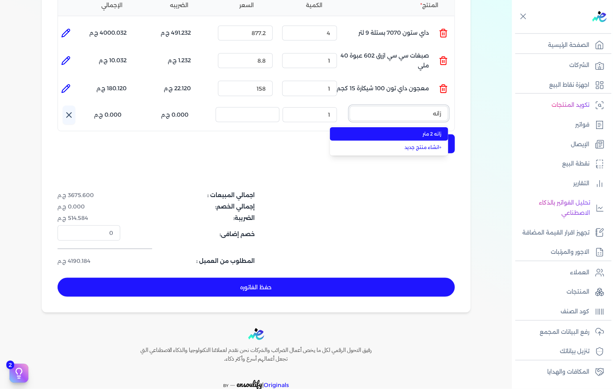
type input "زانه"
click at [400, 130] on span "زانه 2 متر" at bounding box center [394, 133] width 96 height 7
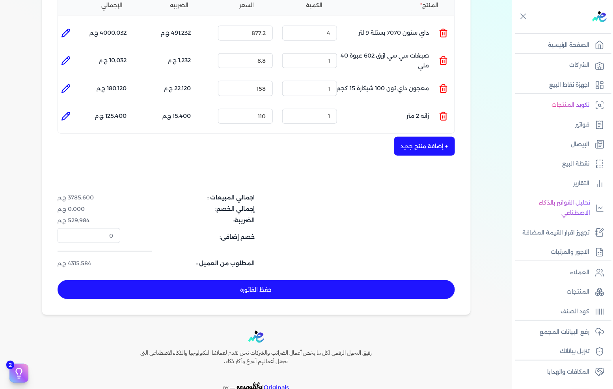
click at [303, 280] on button "حفظ الفاتوره" at bounding box center [256, 289] width 397 height 19
type input "2025-08-26"
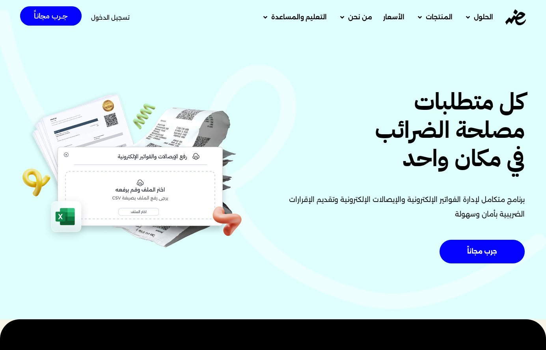
click at [117, 20] on span "تسجيل الدخول" at bounding box center [110, 18] width 39 height 6
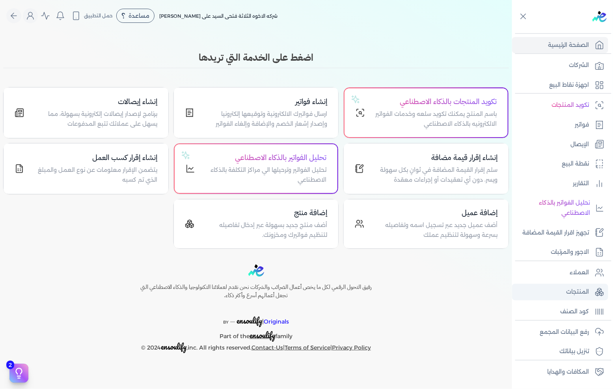
click at [582, 292] on p "المنتجات" at bounding box center [577, 292] width 23 height 10
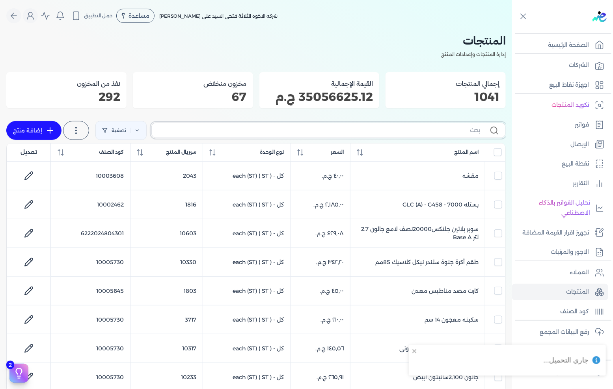
click at [324, 131] on input "text" at bounding box center [319, 130] width 322 height 8
click at [292, 127] on input "text" at bounding box center [319, 130] width 322 height 8
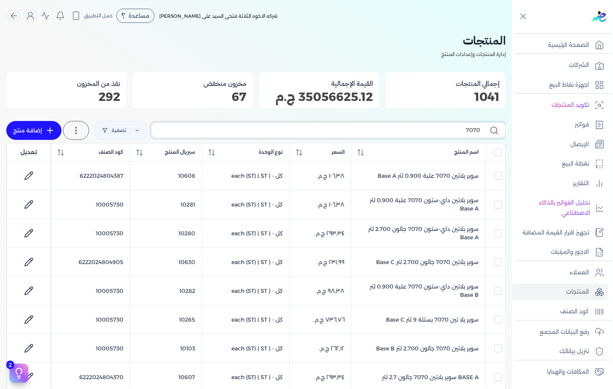
type input "7070"
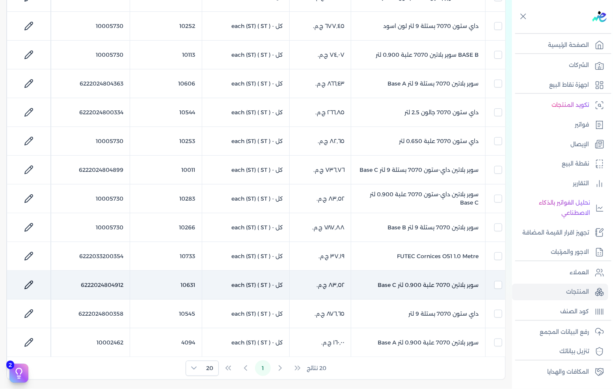
scroll to position [394, 0]
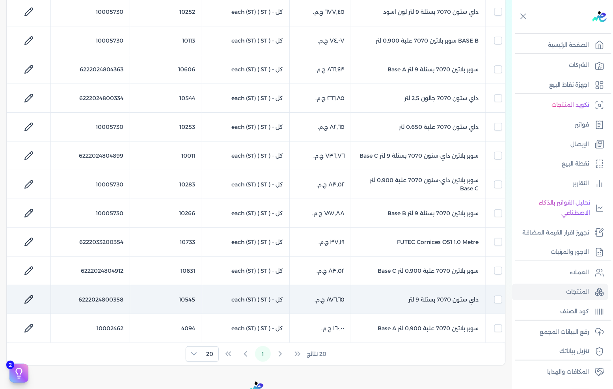
click at [434, 301] on td "داي ستون 7070 بستلة 9 لتر" at bounding box center [418, 299] width 134 height 29
checkbox input "false"
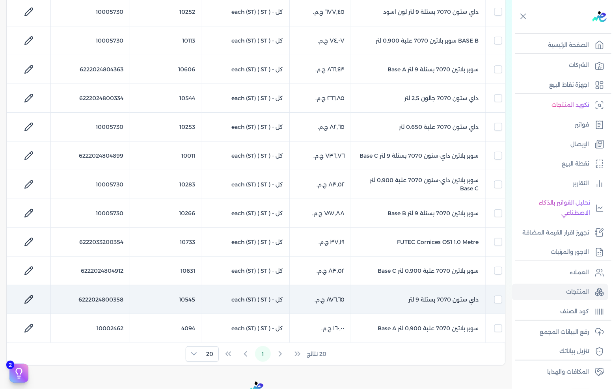
checkbox input "false"
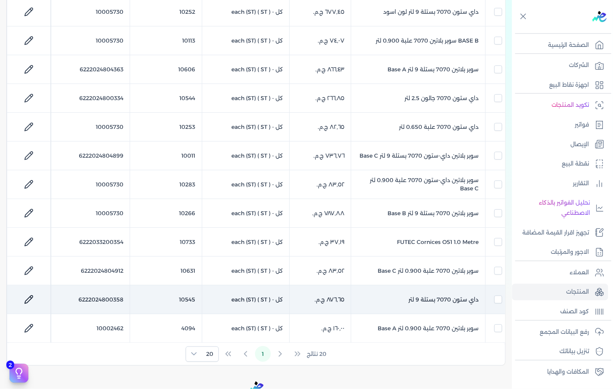
checkbox input "false"
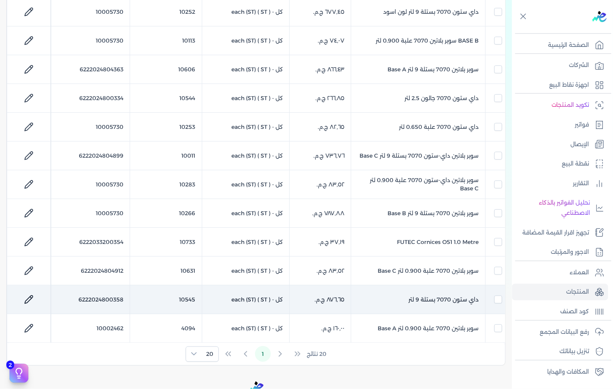
checkbox input "false"
checkbox input "true"
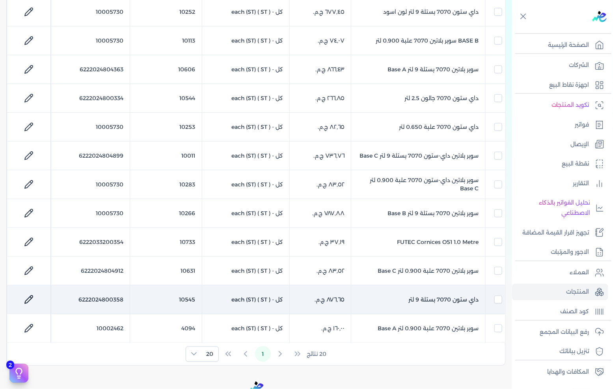
checkbox input "false"
click at [434, 301] on td "داي ستون 7070 بستلة 9 لتر" at bounding box center [418, 299] width 134 height 29
checkbox input "false"
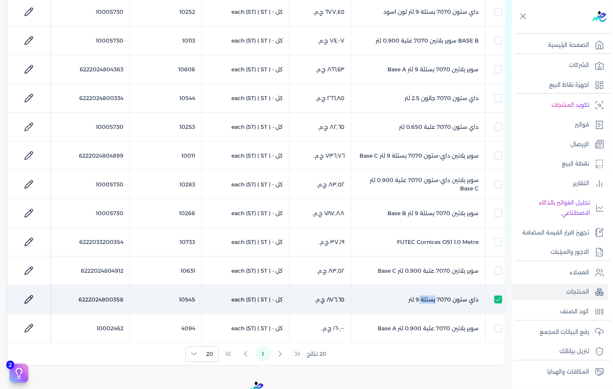
checkbox input "false"
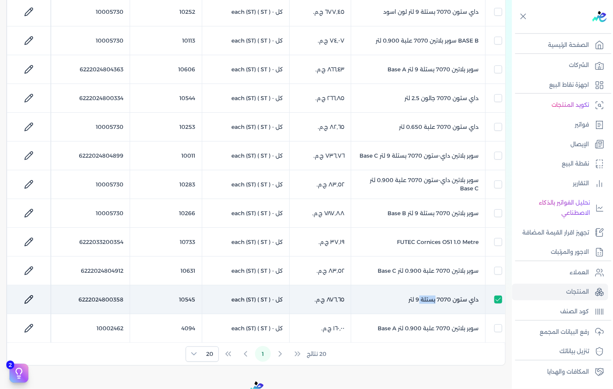
checkbox input "false"
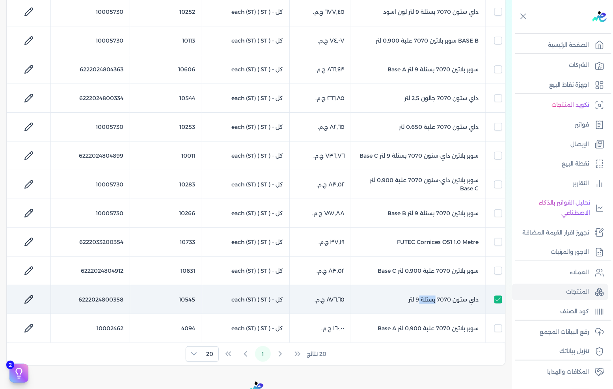
checkbox input "false"
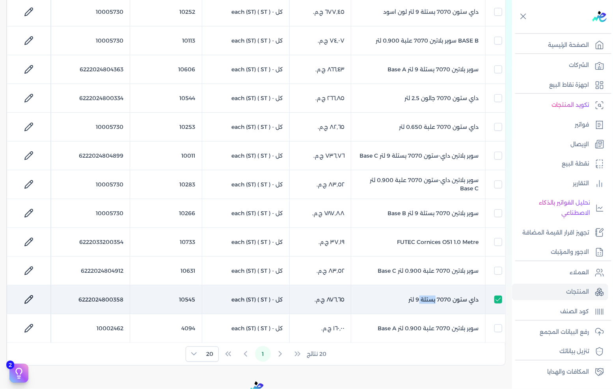
checkbox input "false"
click at [434, 301] on td "داي ستون 7070 بستلة 9 لتر" at bounding box center [418, 299] width 134 height 29
checkbox input "false"
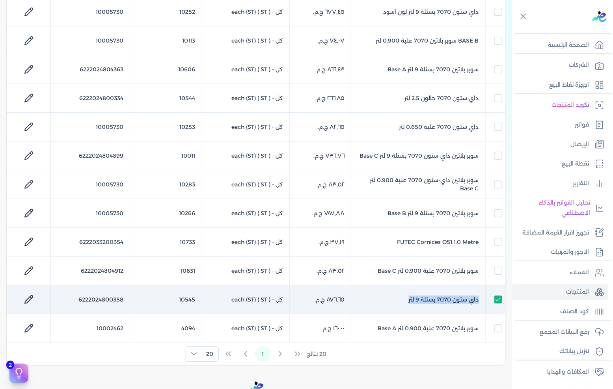
checkbox input "false"
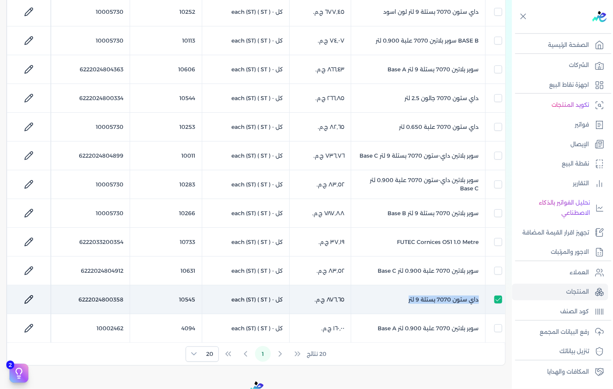
checkbox input "false"
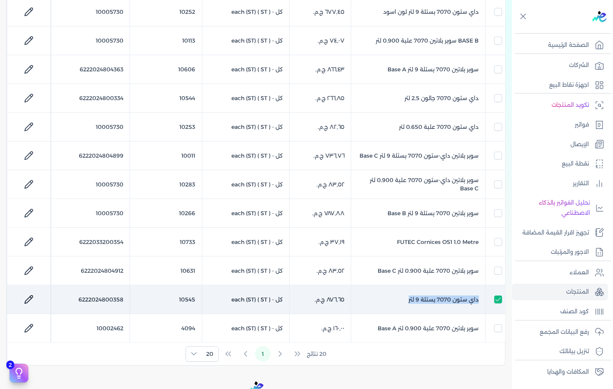
checkbox input "false"
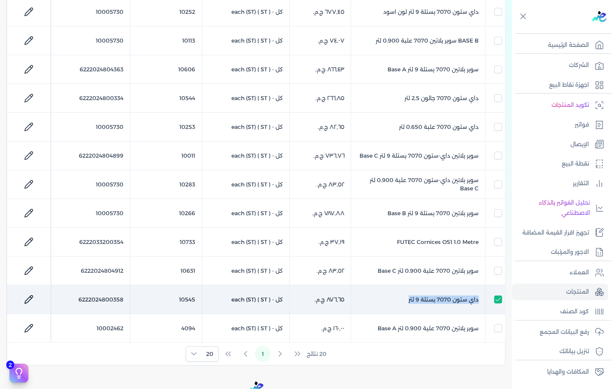
checkbox input "false"
checkbox input "true"
checkbox input "false"
click at [449, 297] on td "داي ستون 7070 بستلة 9 لتر" at bounding box center [418, 299] width 134 height 29
checkbox input "false"
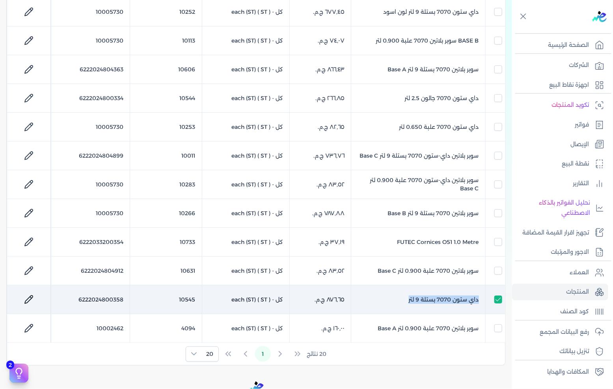
checkbox input "false"
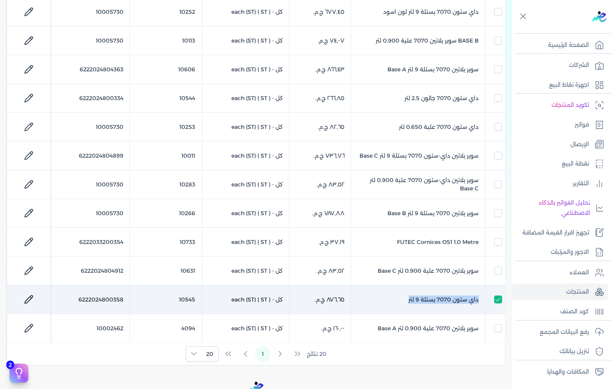
checkbox input "false"
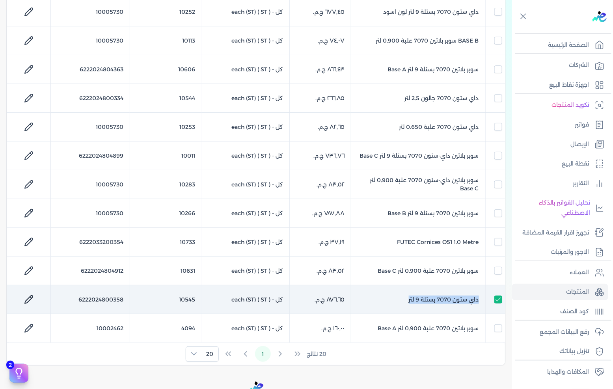
checkbox input "false"
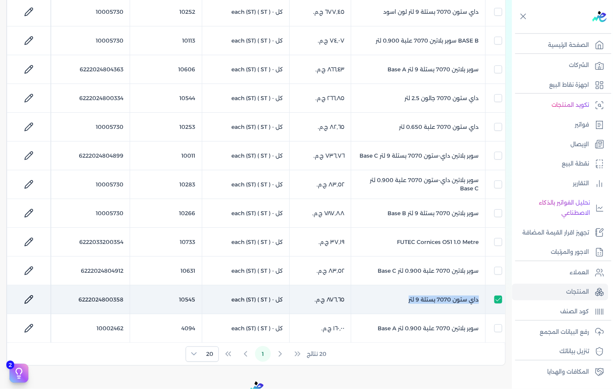
checkbox input "false"
click at [446, 298] on td "داي ستون 7070 بستلة 9 لتر" at bounding box center [418, 299] width 134 height 29
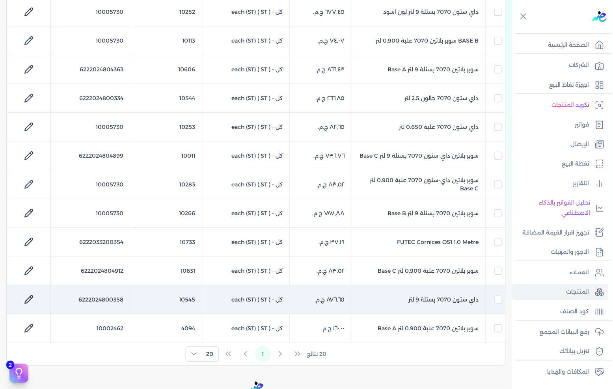
checkbox input "false"
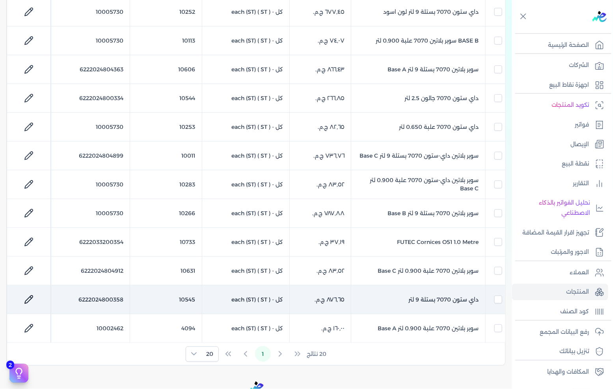
checkbox input "false"
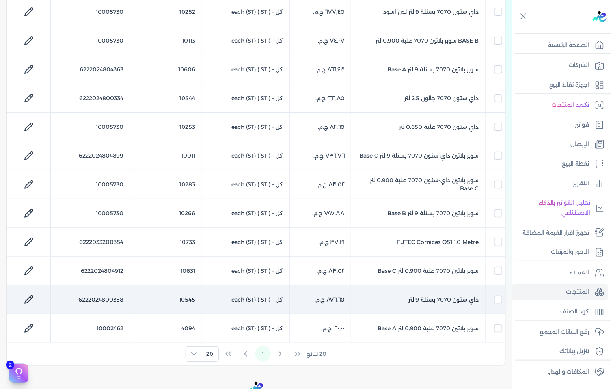
checkbox input "false"
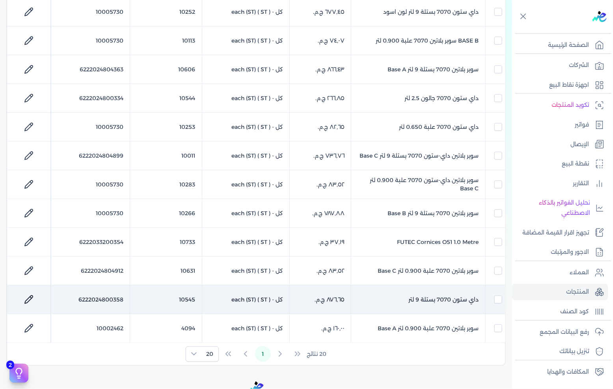
checkbox input "false"
checkbox input "true"
checkbox input "false"
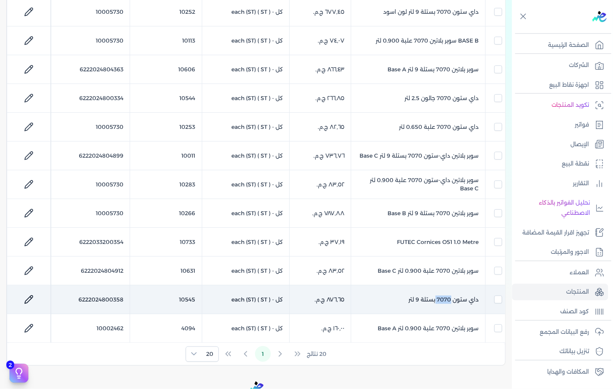
click at [446, 298] on td "داي ستون 7070 بستلة 9 لتر" at bounding box center [418, 299] width 134 height 29
checkbox input "false"
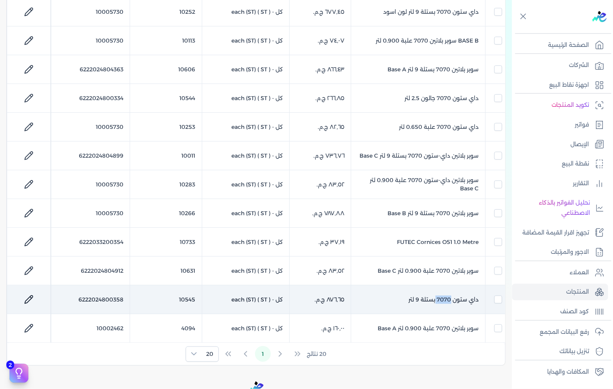
checkbox input "false"
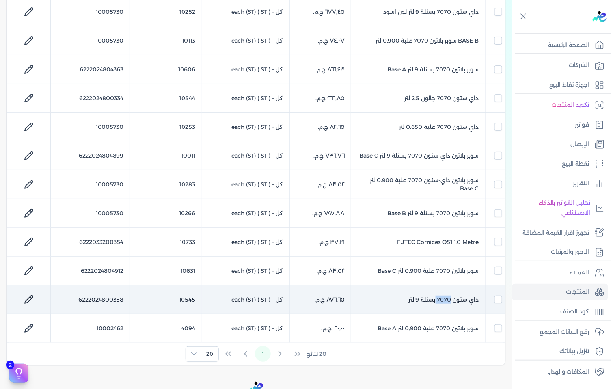
checkbox input "false"
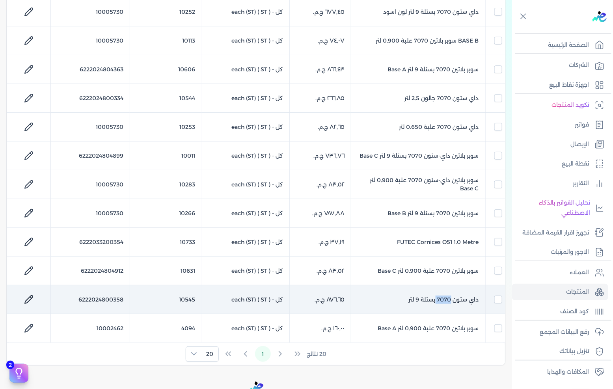
checkbox input "false"
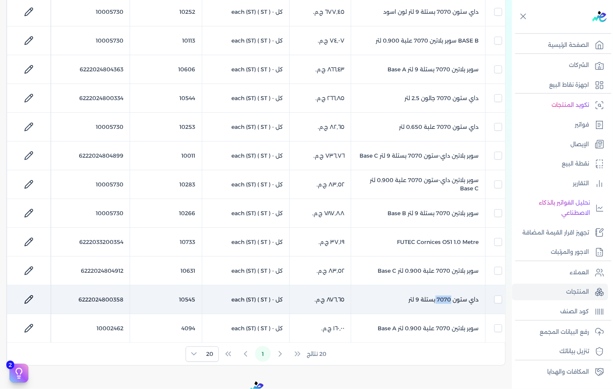
checkbox input "false"
click at [446, 298] on td "داي ستون 7070 بستلة 9 لتر" at bounding box center [418, 299] width 134 height 29
checkbox input "false"
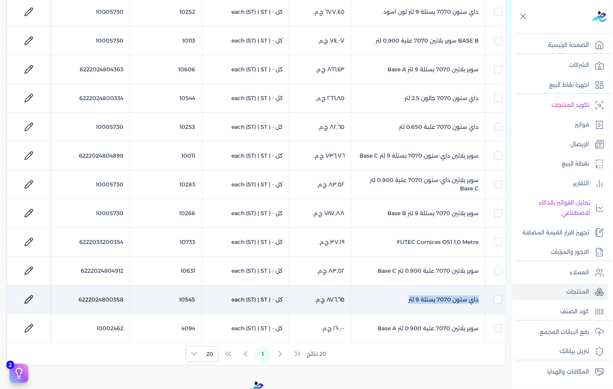
checkbox input "false"
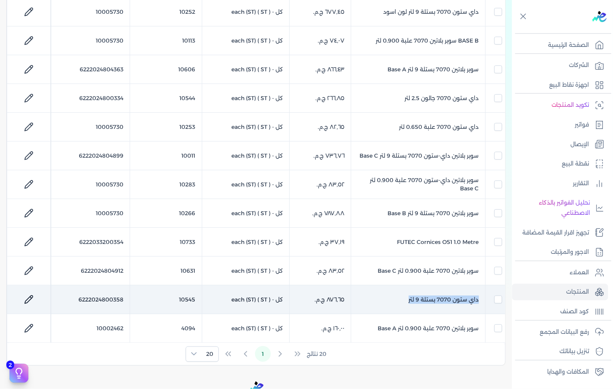
checkbox input "false"
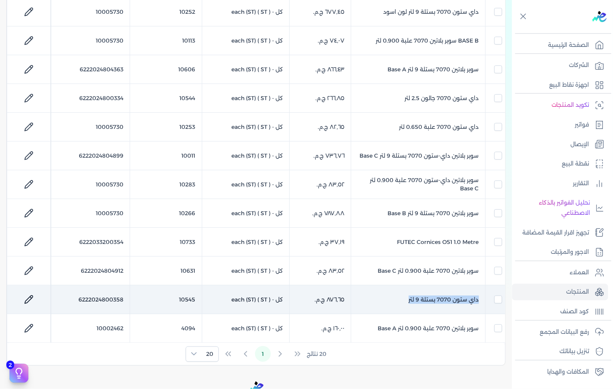
checkbox input "false"
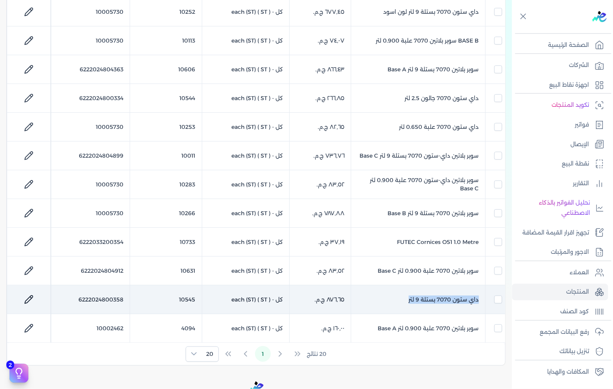
checkbox input "true"
checkbox input "false"
click at [446, 298] on td "داي ستون 7070 بستلة 9 لتر" at bounding box center [418, 299] width 134 height 29
checkbox input "false"
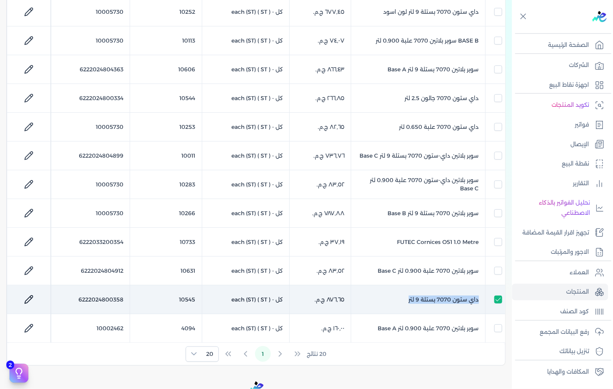
checkbox input "false"
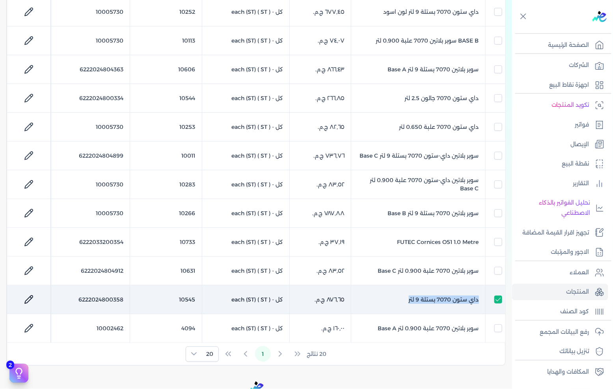
checkbox input "false"
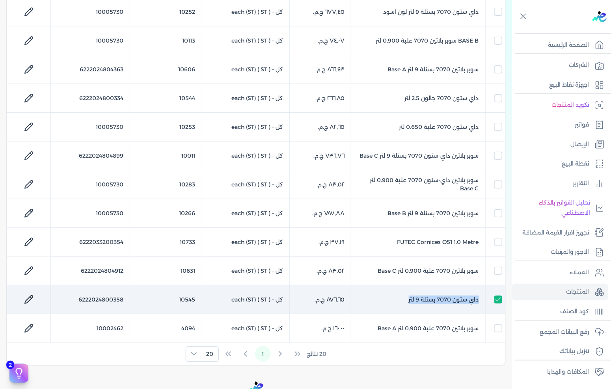
checkbox input "false"
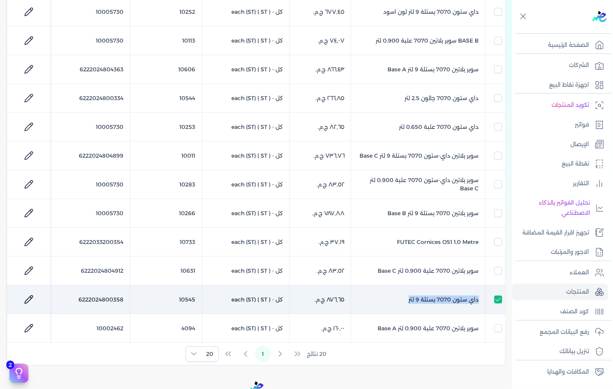
checkbox input "false"
click at [446, 298] on td "داي ستون 7070 بستلة 9 لتر" at bounding box center [418, 299] width 134 height 29
checkbox input "false"
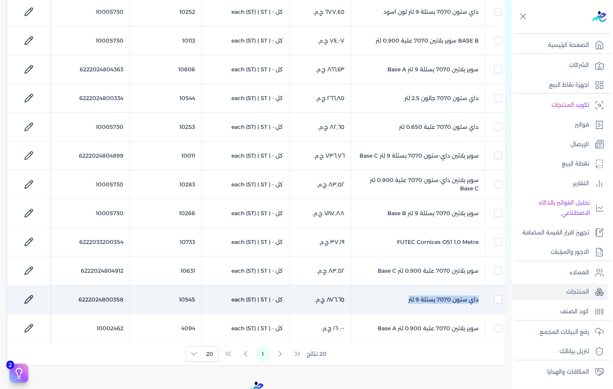
checkbox input "false"
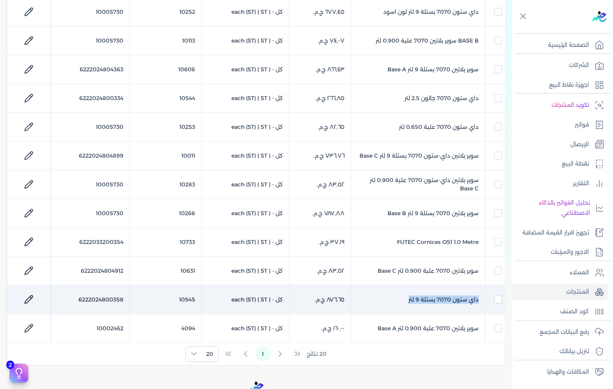
checkbox input "false"
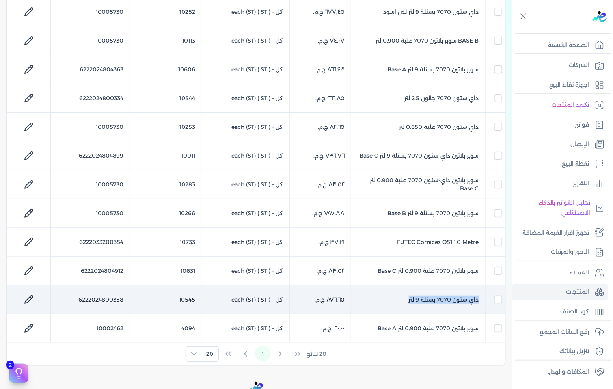
checkbox input "false"
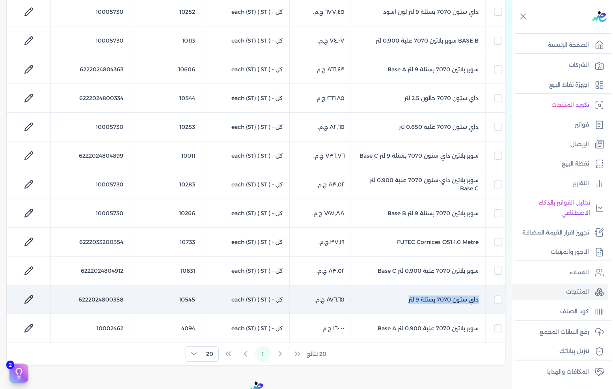
checkbox input "false"
checkbox input "true"
checkbox input "false"
click at [446, 298] on td "داي ستون 7070 بستلة 9 لتر" at bounding box center [418, 299] width 134 height 29
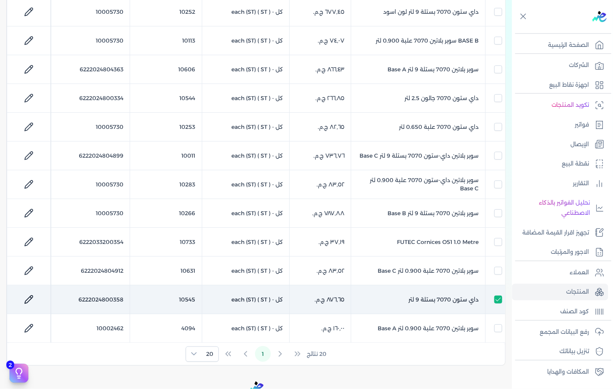
checkbox input "false"
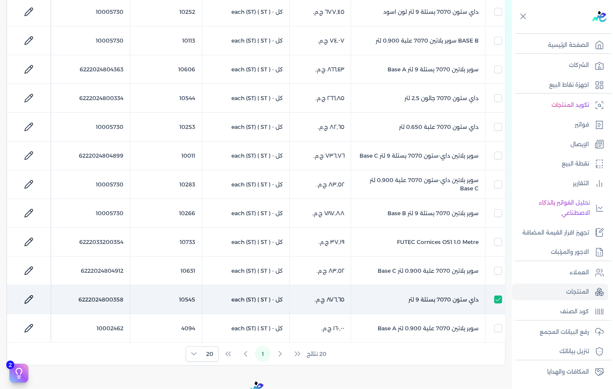
checkbox input "false"
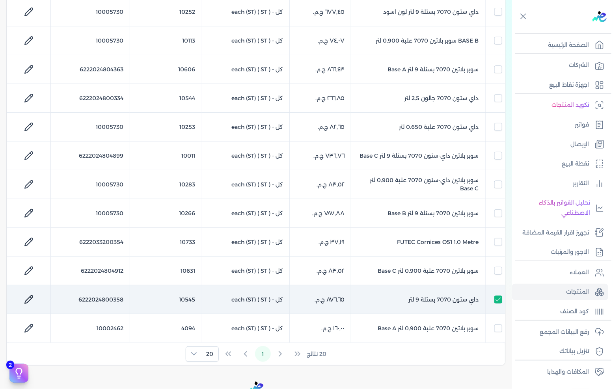
checkbox input "false"
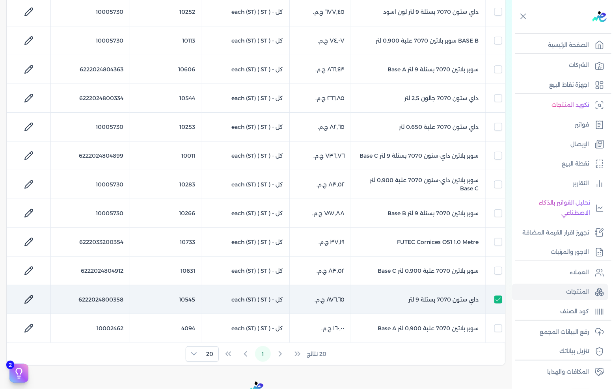
checkbox input "false"
click at [446, 298] on td "داي ستون 7070 بستلة 9 لتر" at bounding box center [418, 299] width 134 height 29
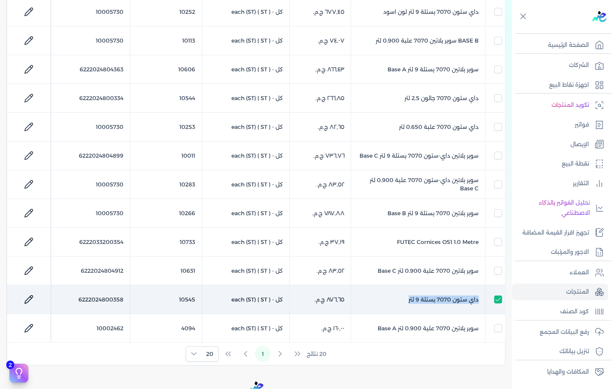
click at [446, 298] on td "داي ستون 7070 بستلة 9 لتر" at bounding box center [418, 299] width 134 height 29
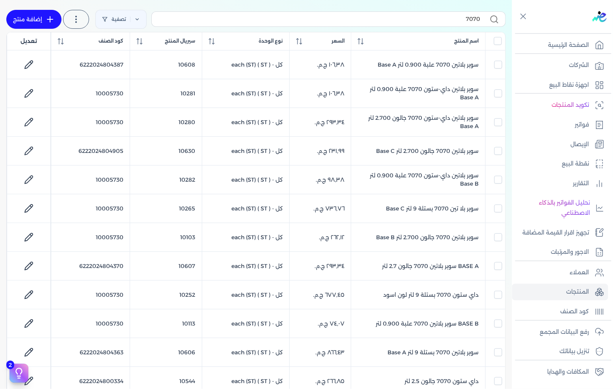
scroll to position [0, 0]
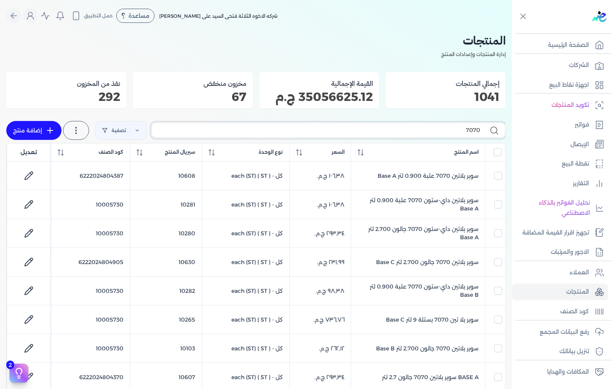
click at [403, 133] on input "7070" at bounding box center [319, 130] width 322 height 8
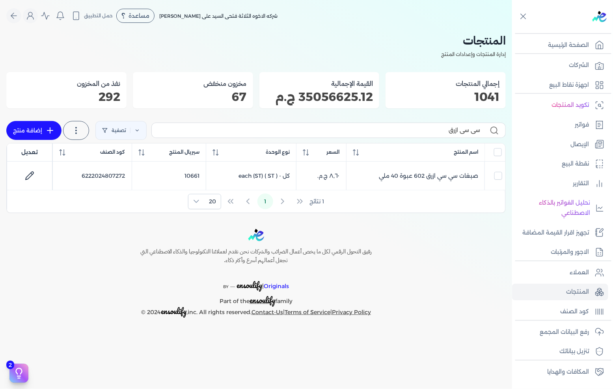
click at [428, 125] on label "سي سي ازرق" at bounding box center [328, 130] width 354 height 15
click at [428, 126] on input "سي سي ازرق" at bounding box center [319, 130] width 322 height 8
click at [430, 128] on input "سي سي ازرق" at bounding box center [319, 130] width 322 height 8
click at [431, 128] on input "سي سي ازرق" at bounding box center [319, 130] width 322 height 8
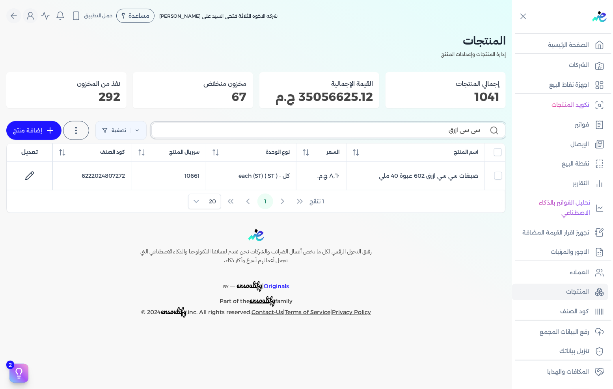
click at [431, 128] on input "سي سي ازرق" at bounding box center [319, 130] width 322 height 8
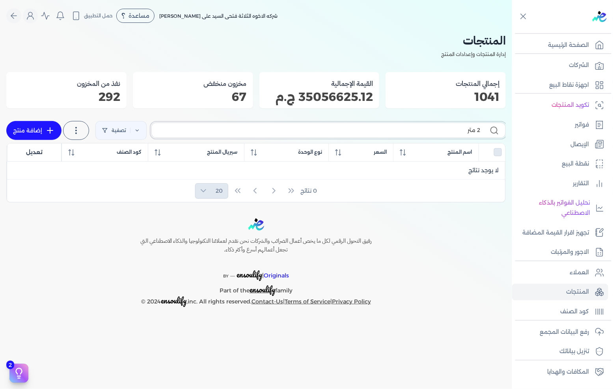
drag, startPoint x: 451, startPoint y: 127, endPoint x: 513, endPoint y: 128, distance: 61.5
click at [513, 128] on div "Toggle Navigation الصفحة الرئيسية الشركات اجهزة نقاط البيع تكويد المنتجات فواتي…" at bounding box center [306, 194] width 613 height 389
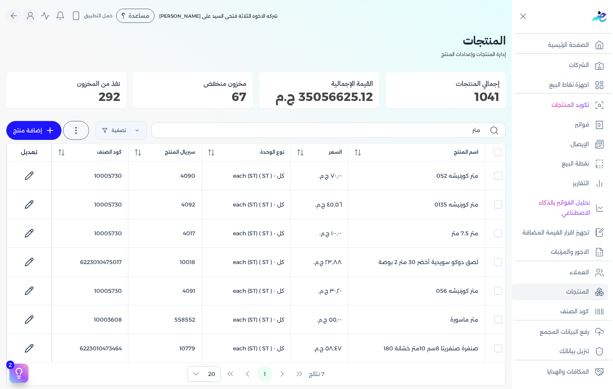
click at [32, 129] on link "إضافة منتج" at bounding box center [33, 130] width 55 height 19
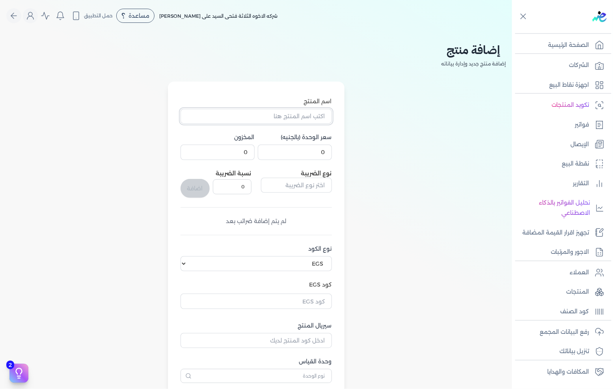
click at [299, 118] on input "اسم المنتج" at bounding box center [256, 116] width 151 height 15
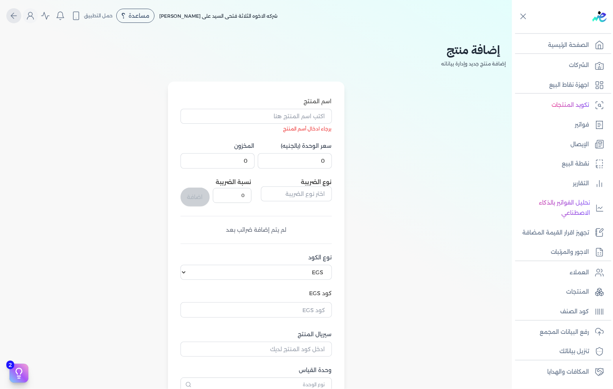
click at [19, 19] on icon "Global" at bounding box center [13, 15] width 9 height 9
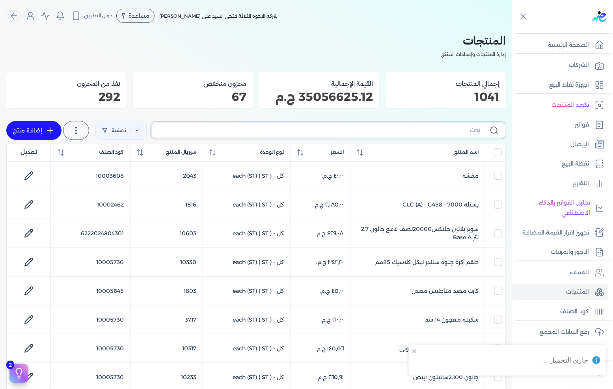
click at [336, 127] on input "text" at bounding box center [319, 130] width 322 height 8
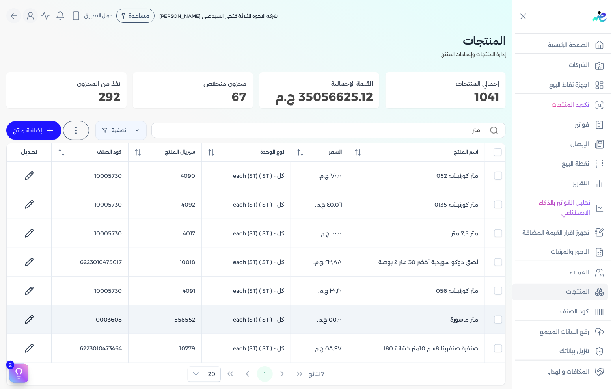
click at [33, 326] on link at bounding box center [29, 319] width 19 height 19
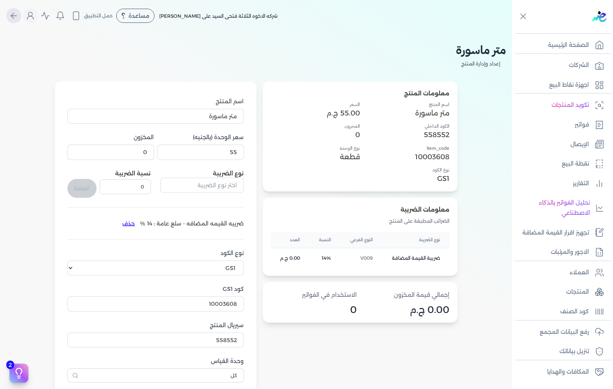
click at [19, 15] on icon "Global" at bounding box center [13, 15] width 9 height 9
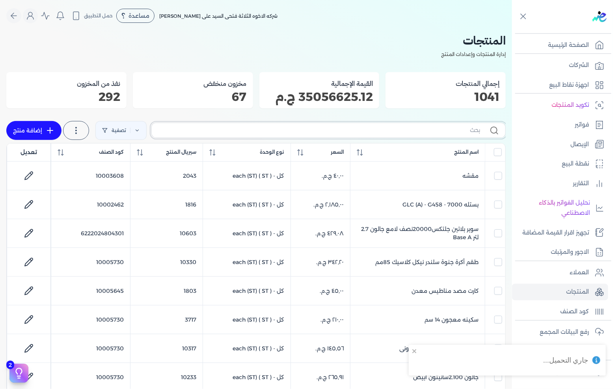
click at [426, 131] on input "text" at bounding box center [319, 130] width 322 height 8
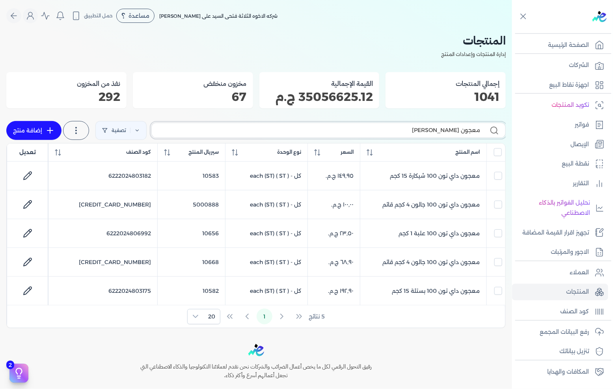
click at [300, 127] on input "معجون [PERSON_NAME]" at bounding box center [319, 130] width 322 height 8
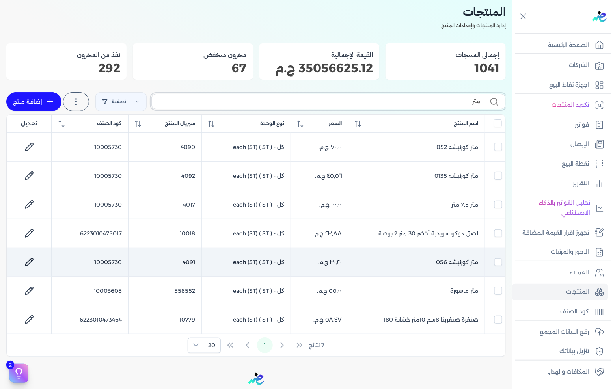
scroll to position [44, 0]
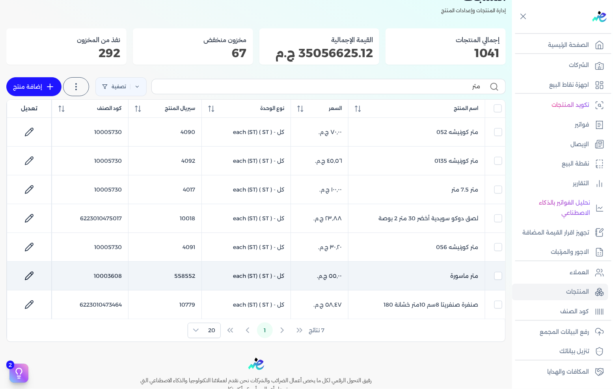
click at [112, 274] on td "10003608" at bounding box center [90, 276] width 76 height 29
click at [33, 276] on icon at bounding box center [28, 275] width 9 height 9
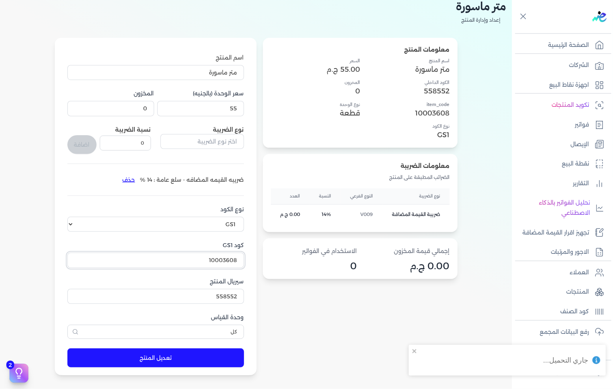
click at [195, 264] on input "10003608" at bounding box center [155, 260] width 177 height 15
